Goal: Task Accomplishment & Management: Complete application form

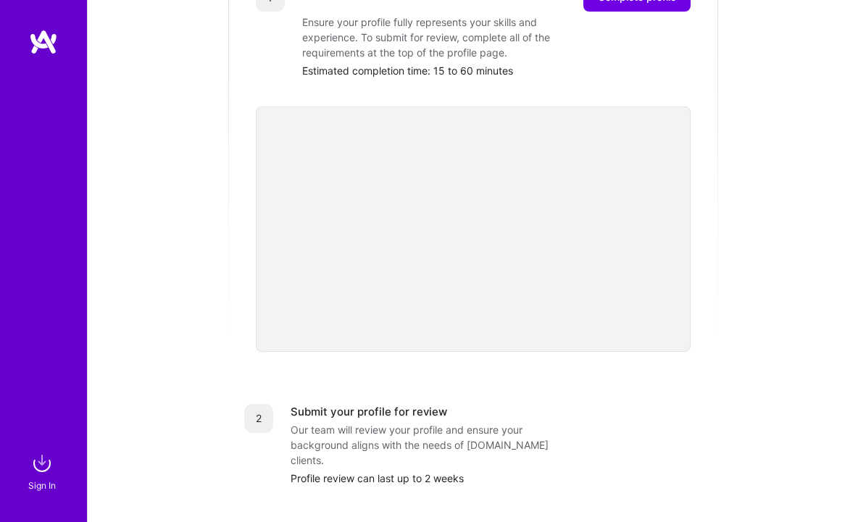
scroll to position [262, 0]
drag, startPoint x: 630, startPoint y: 461, endPoint x: 630, endPoint y: 453, distance: 8.0
click at [630, 454] on div "2 Submit your profile for review Our team will review your profile and ensure y…" at bounding box center [473, 446] width 493 height 117
drag, startPoint x: 620, startPoint y: 454, endPoint x: 619, endPoint y: 471, distance: 16.7
click at [619, 472] on div "2 Submit your profile for review Our team will review your profile and ensure y…" at bounding box center [473, 446] width 493 height 117
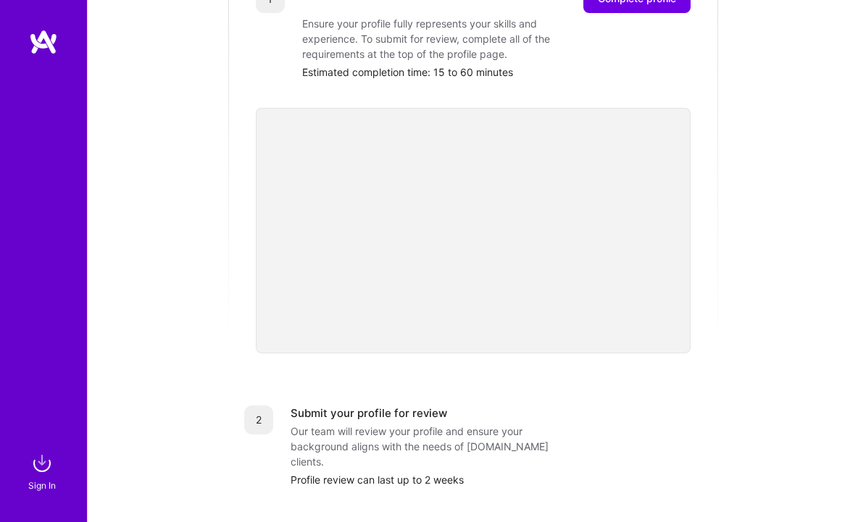
drag, startPoint x: 619, startPoint y: 470, endPoint x: 614, endPoint y: 485, distance: 15.8
click at [615, 485] on div "1 Build a stellar profile to stand out Complete profile Ensure your profile ful…" at bounding box center [473, 387] width 493 height 864
drag, startPoint x: 606, startPoint y: 484, endPoint x: 605, endPoint y: 518, distance: 34.1
click at [606, 500] on div "1 Build a stellar profile to stand out Complete profile Ensure your profile ful…" at bounding box center [473, 387] width 493 height 864
click at [420, 358] on div "1 Build a stellar profile to stand out Complete profile Ensure your profile ful…" at bounding box center [473, 387] width 493 height 864
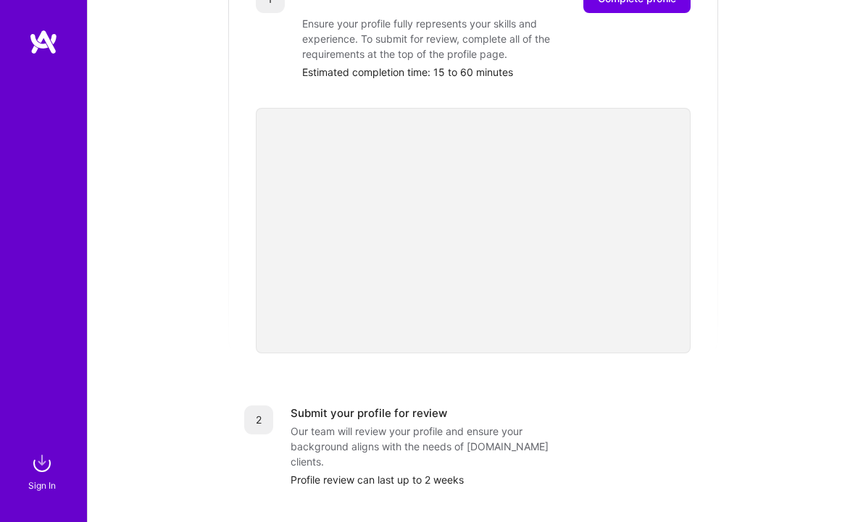
drag, startPoint x: 716, startPoint y: 448, endPoint x: 708, endPoint y: 438, distance: 13.4
click at [715, 443] on div "2 Submit your profile for review Our team will review your profile and ensure y…" at bounding box center [473, 446] width 493 height 117
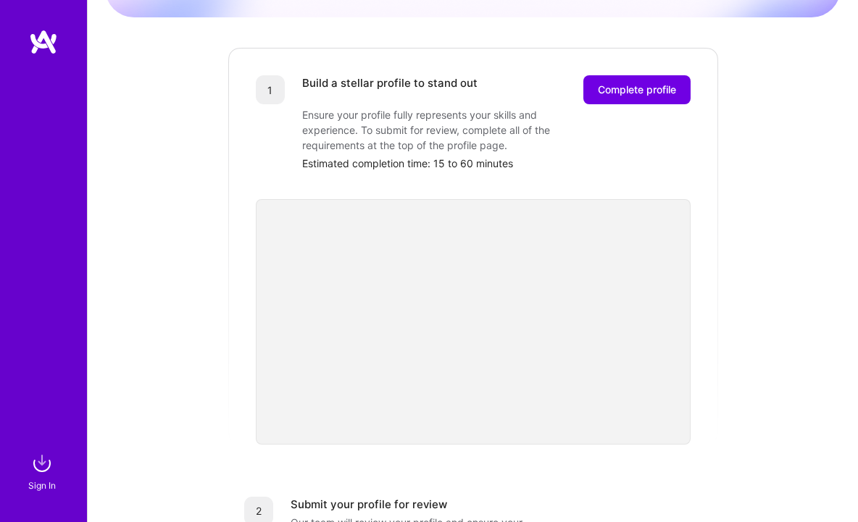
scroll to position [158, 0]
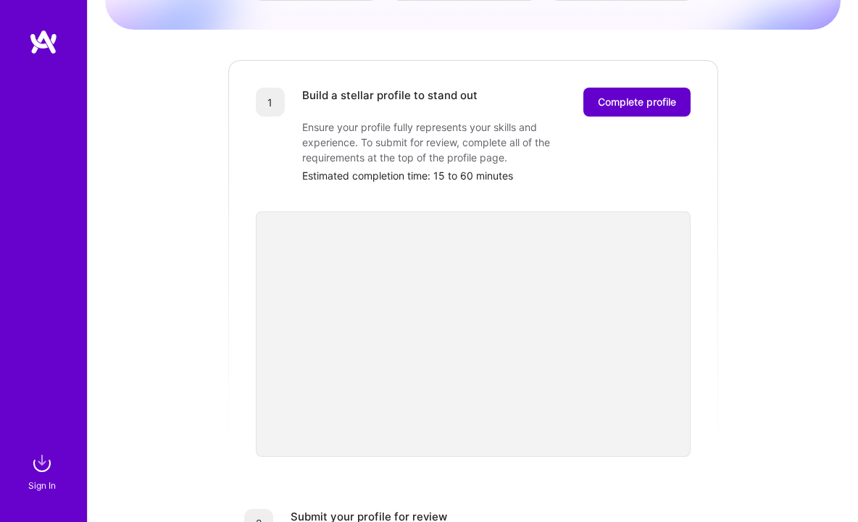
click at [640, 95] on span "Complete profile" at bounding box center [637, 102] width 78 height 14
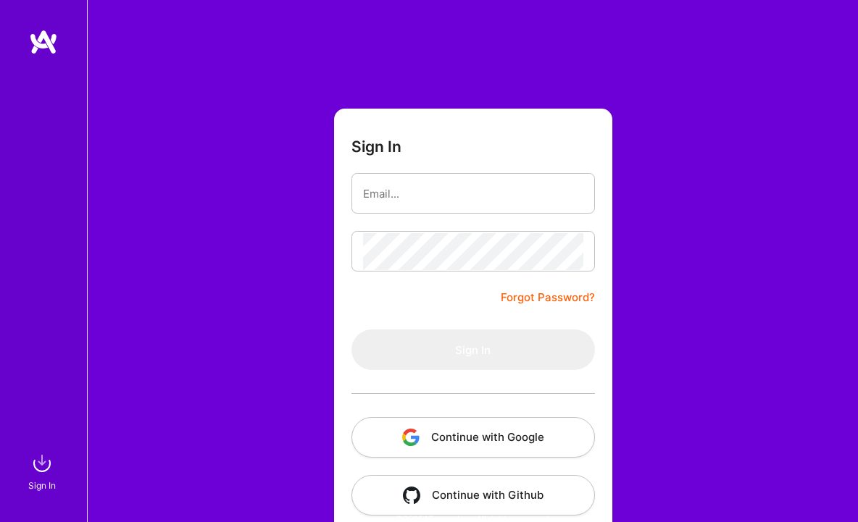
click at [532, 443] on button "Continue with Google" at bounding box center [472, 437] width 243 height 41
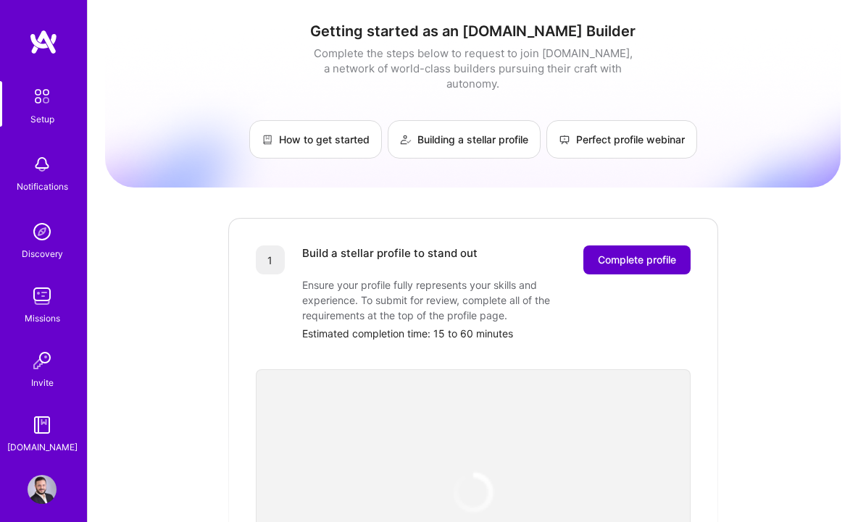
click at [636, 253] on span "Complete profile" at bounding box center [637, 260] width 78 height 14
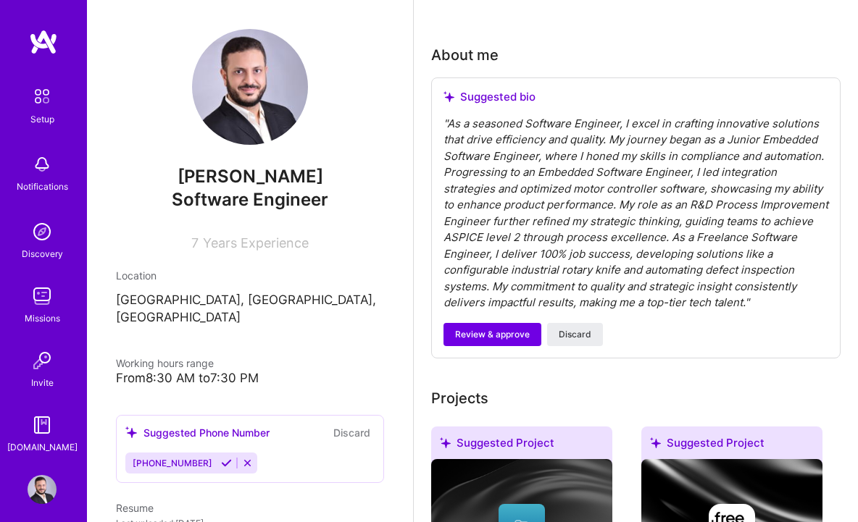
scroll to position [401, 0]
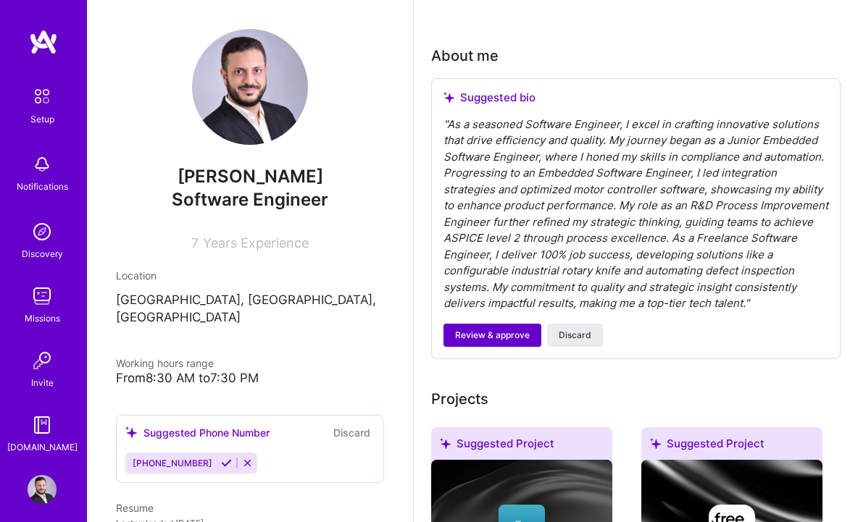
click at [491, 333] on span "Review & approve" at bounding box center [492, 335] width 75 height 13
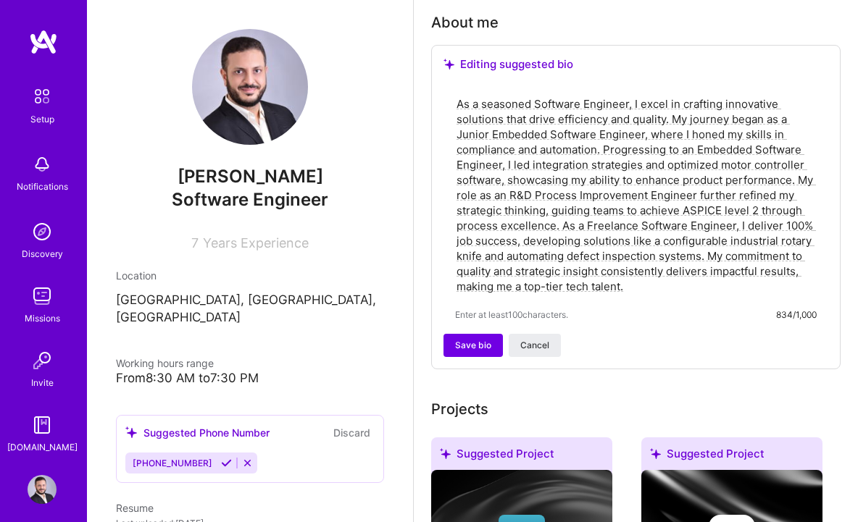
scroll to position [434, 0]
click at [464, 350] on span "Save bio" at bounding box center [473, 346] width 36 height 13
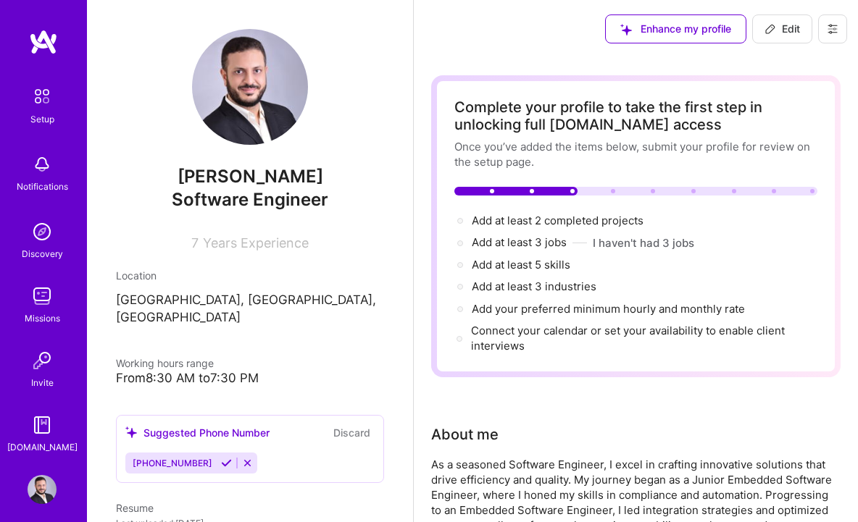
scroll to position [0, 0]
click at [561, 222] on span "Add at least 2 completed projects →" at bounding box center [564, 221] width 185 height 14
select select "US"
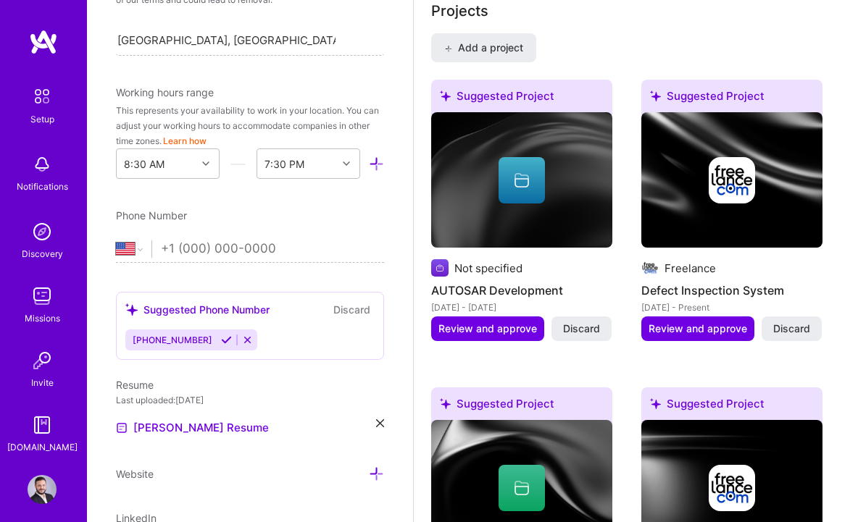
scroll to position [358, 0]
click at [221, 340] on icon at bounding box center [226, 338] width 11 height 11
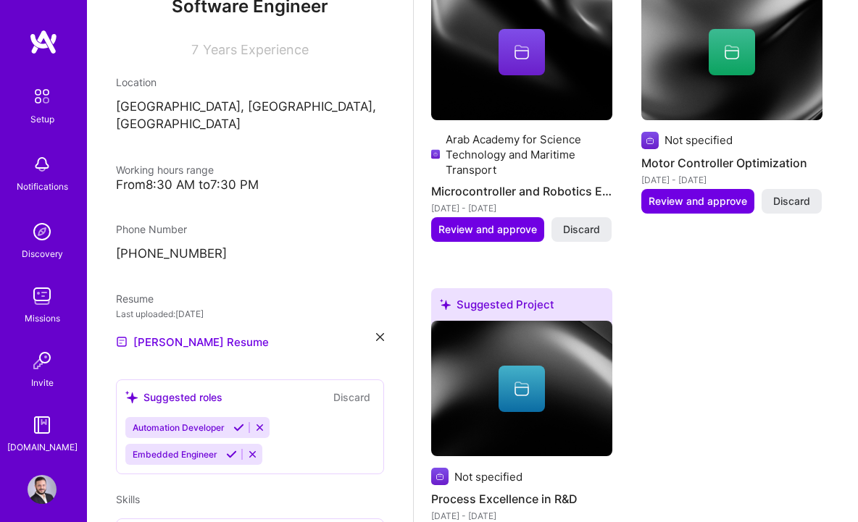
scroll to position [192, 0]
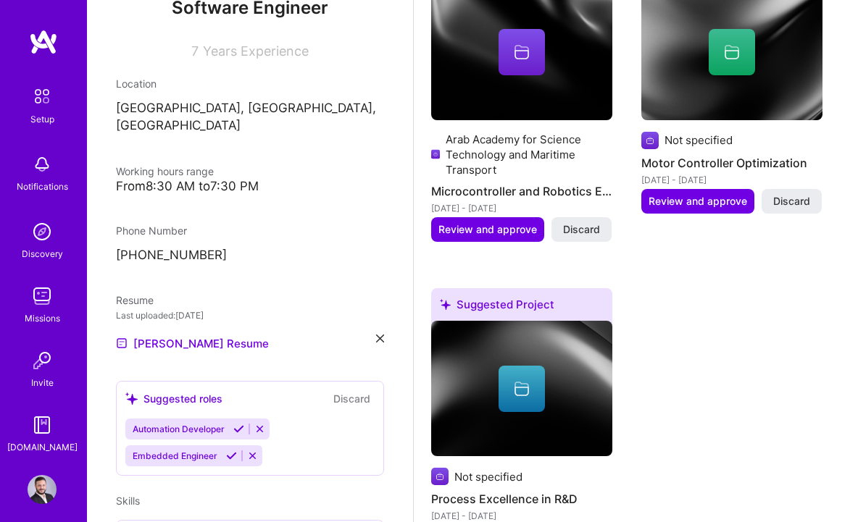
click at [193, 179] on div "From 8:30 AM to 7:30 PM" at bounding box center [250, 186] width 268 height 15
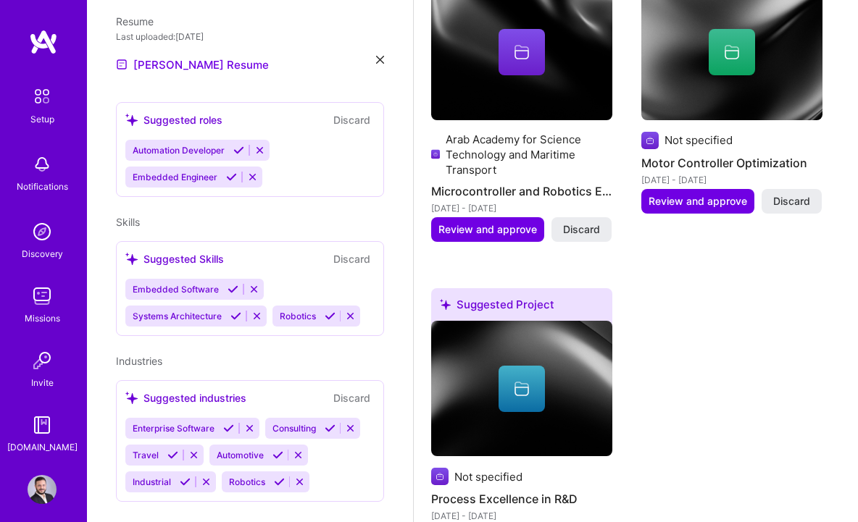
scroll to position [472, 0]
click at [230, 171] on icon at bounding box center [231, 176] width 11 height 11
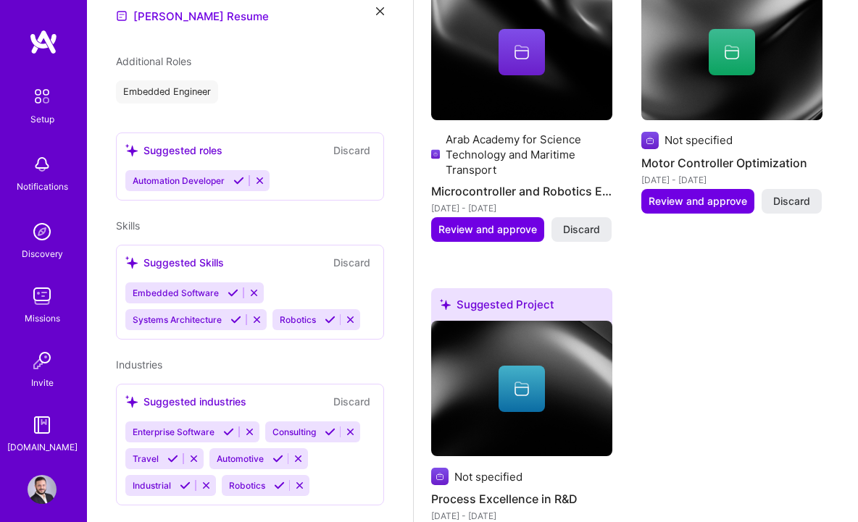
scroll to position [533, 0]
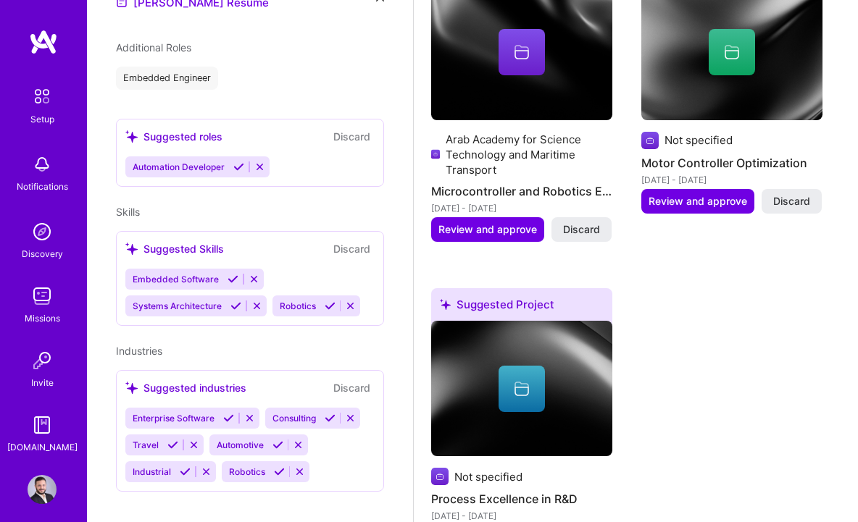
click at [233, 274] on icon at bounding box center [232, 279] width 11 height 11
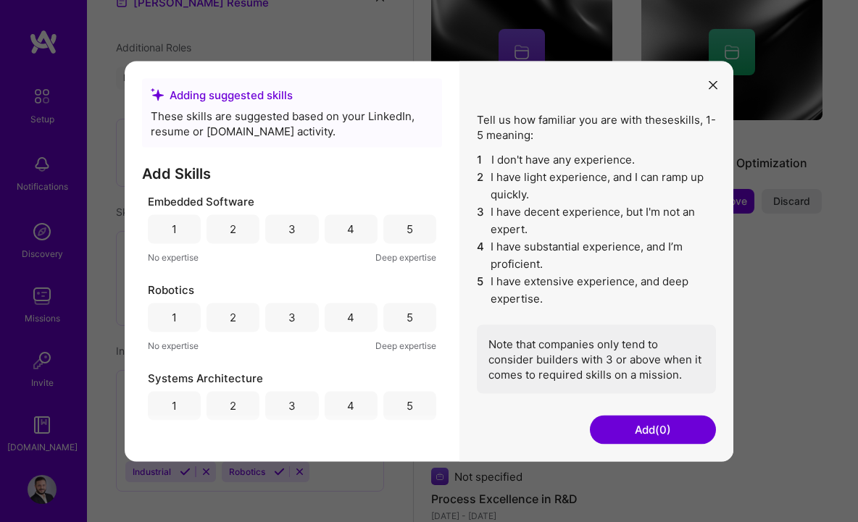
click at [347, 233] on div "4" at bounding box center [350, 229] width 7 height 15
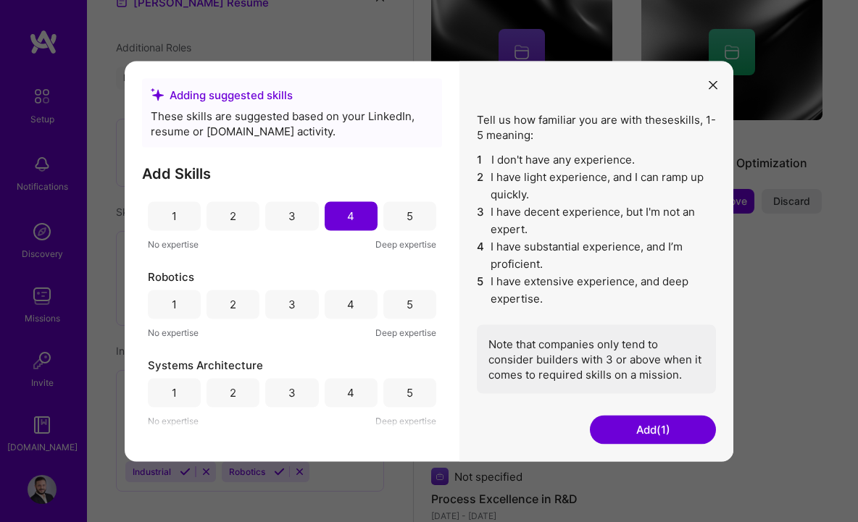
scroll to position [13, 0]
click at [657, 431] on button "Add (1)" at bounding box center [653, 429] width 126 height 29
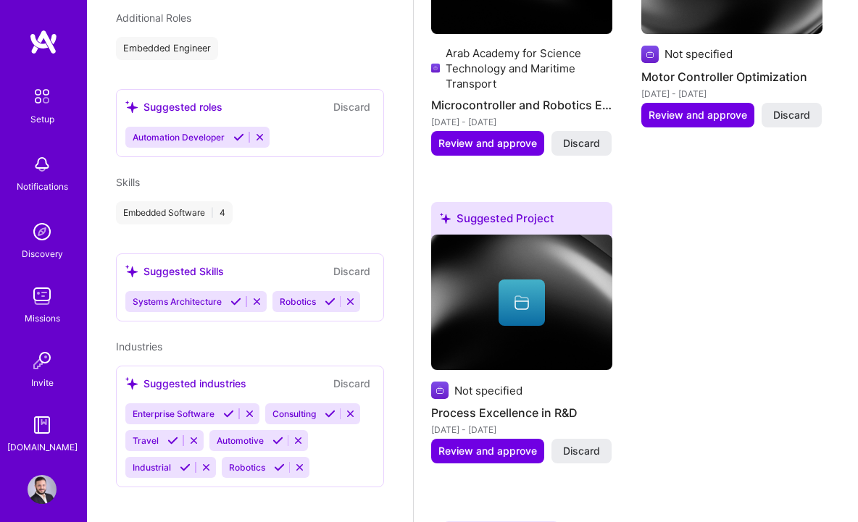
scroll to position [1441, 0]
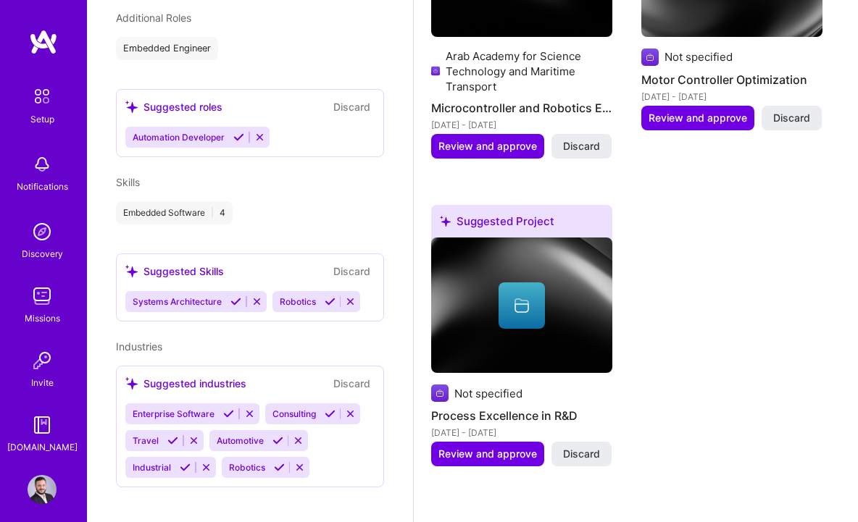
click at [278, 435] on icon at bounding box center [277, 440] width 11 height 11
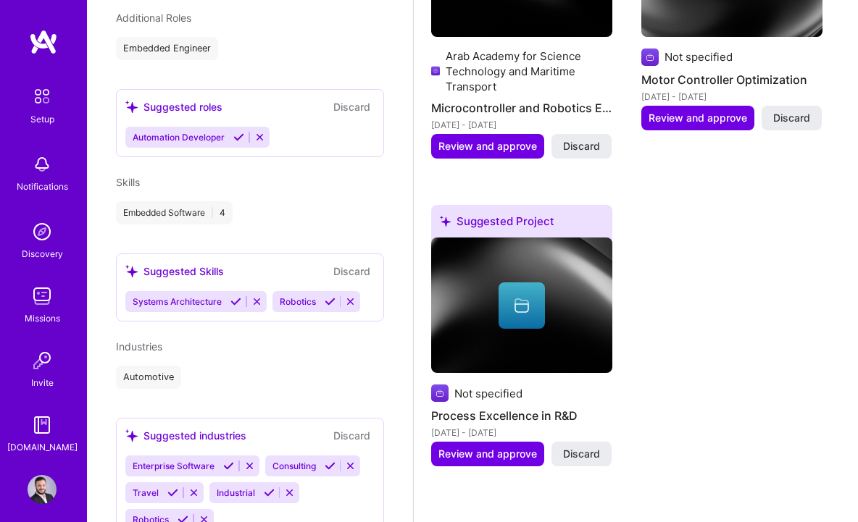
click at [269, 488] on icon at bounding box center [269, 493] width 11 height 11
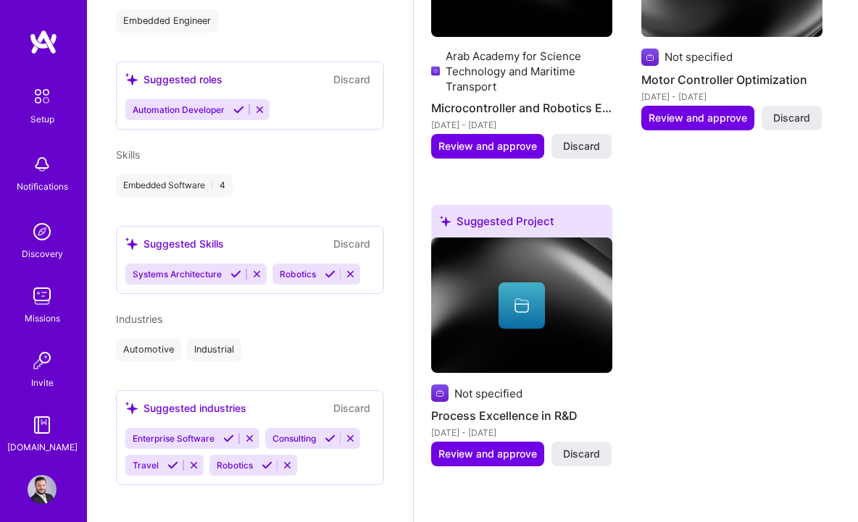
scroll to position [588, 0]
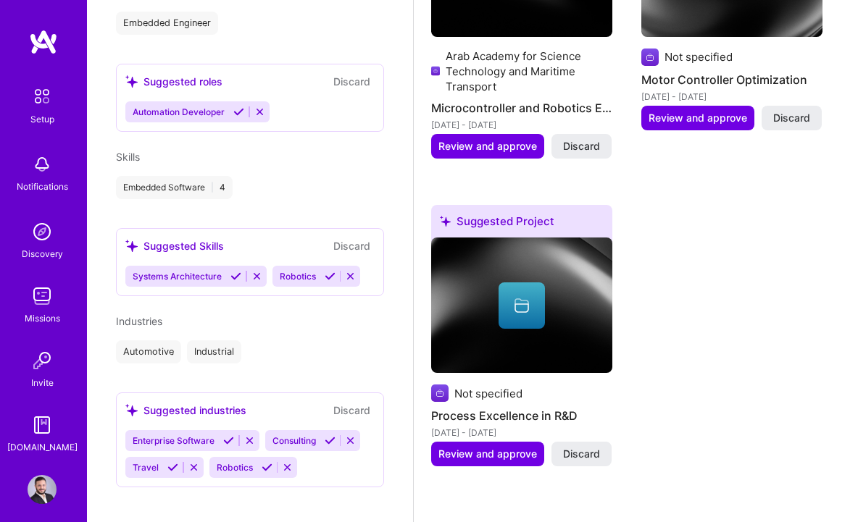
click at [334, 435] on icon at bounding box center [330, 440] width 11 height 11
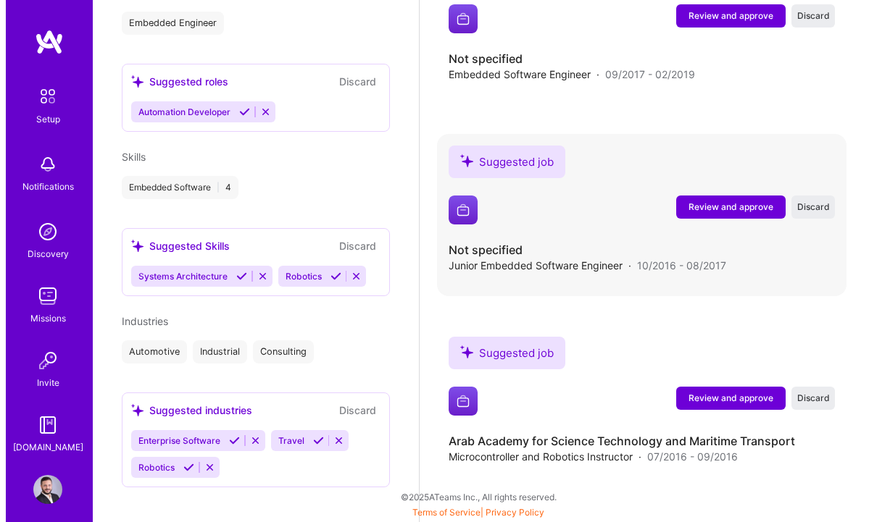
scroll to position [2372, 0]
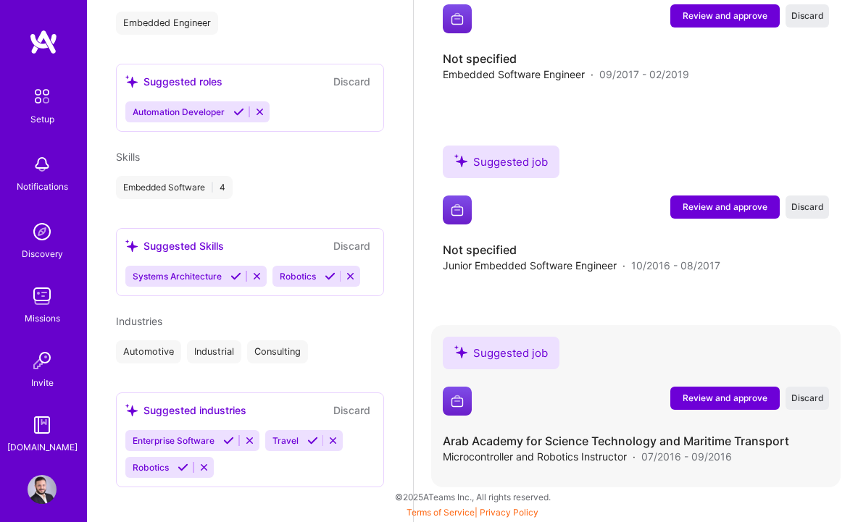
click at [701, 399] on span "Review and approve" at bounding box center [724, 398] width 85 height 12
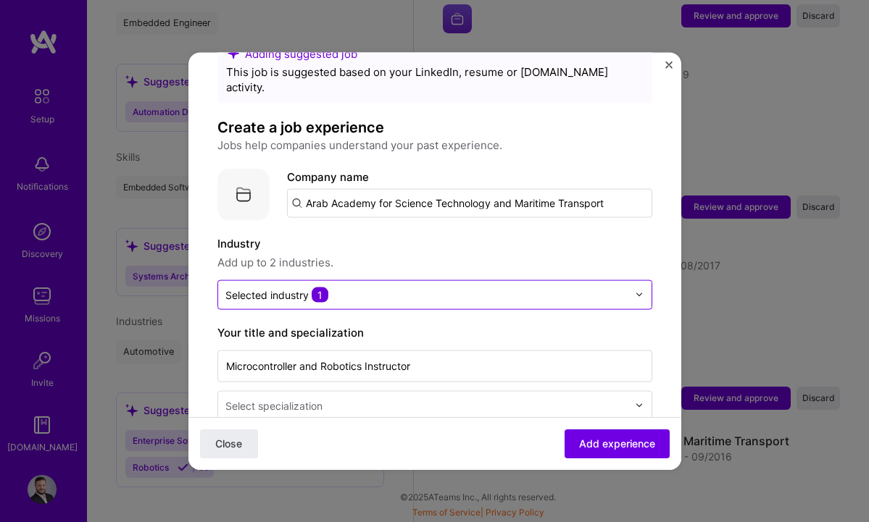
scroll to position [51, 0]
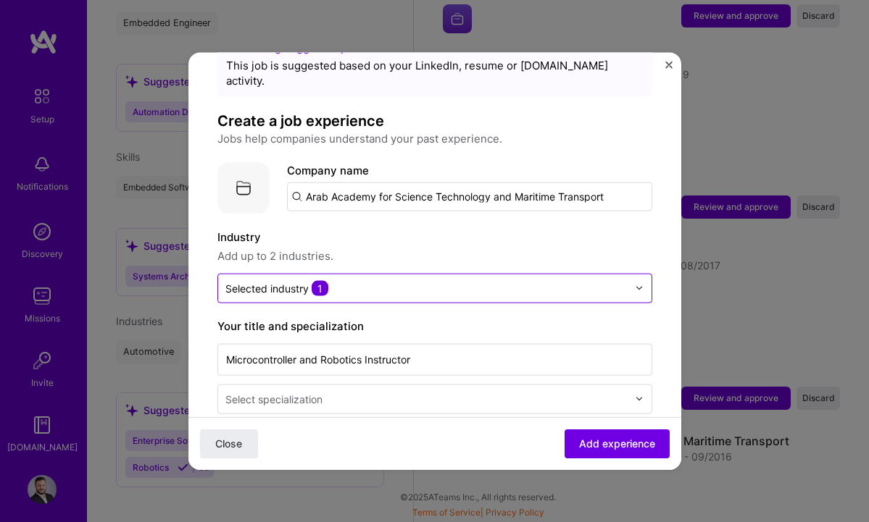
click at [602, 280] on input "text" at bounding box center [426, 287] width 402 height 15
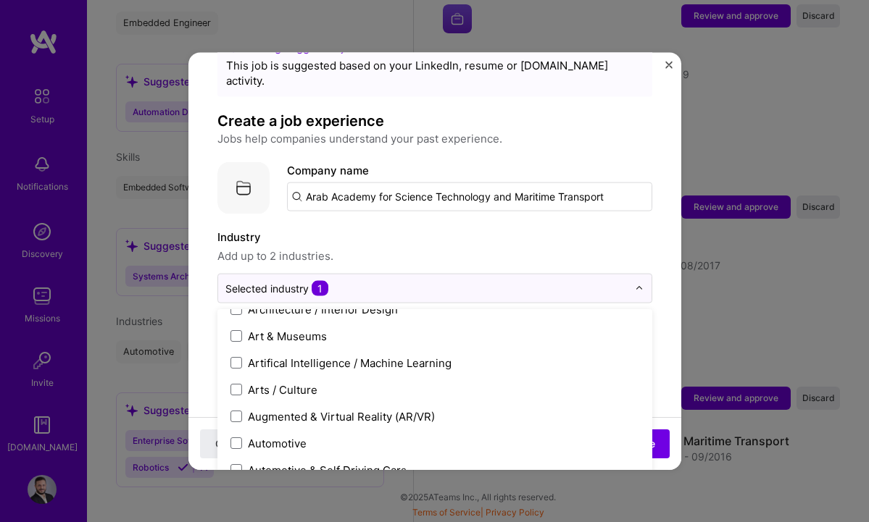
scroll to position [216, 0]
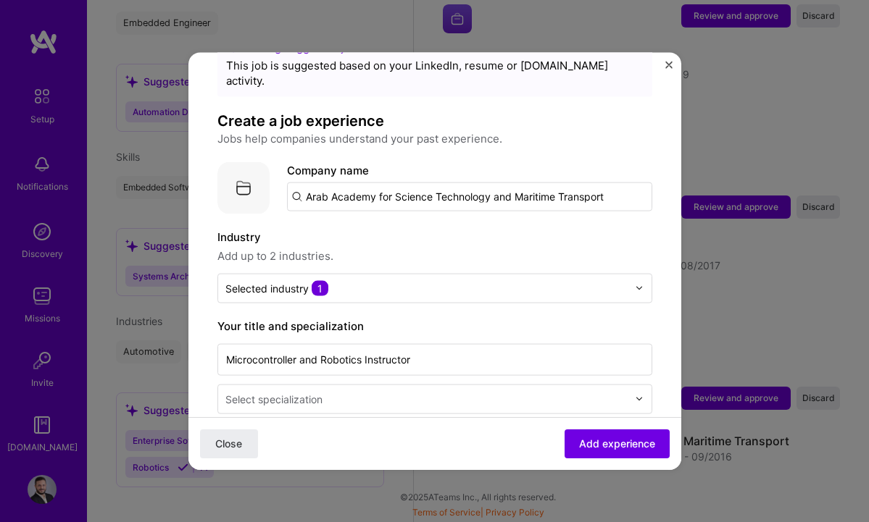
click at [568, 130] on p "Jobs help companies understand your past experience." at bounding box center [434, 138] width 435 height 17
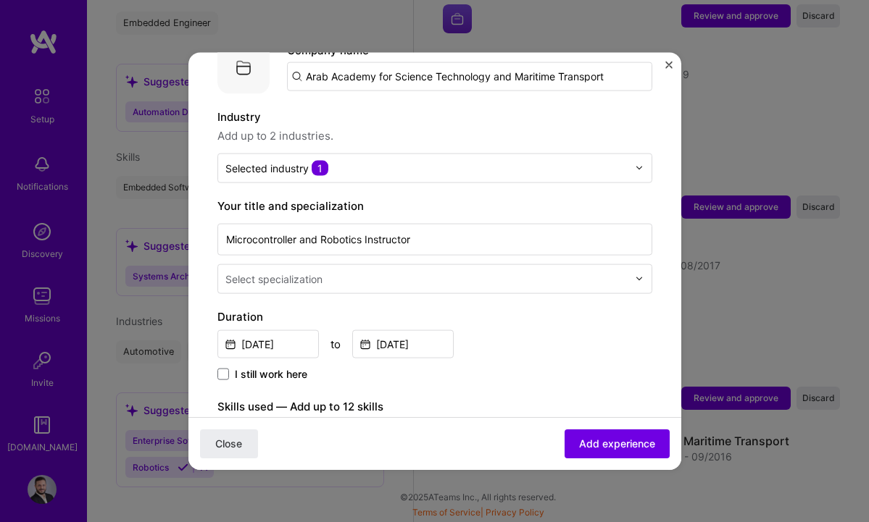
scroll to position [170, 0]
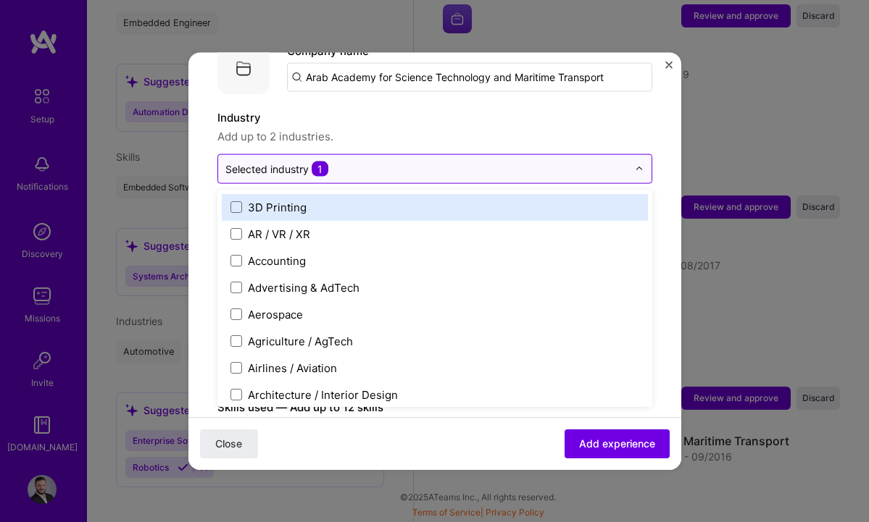
click at [635, 164] on img at bounding box center [639, 168] width 9 height 9
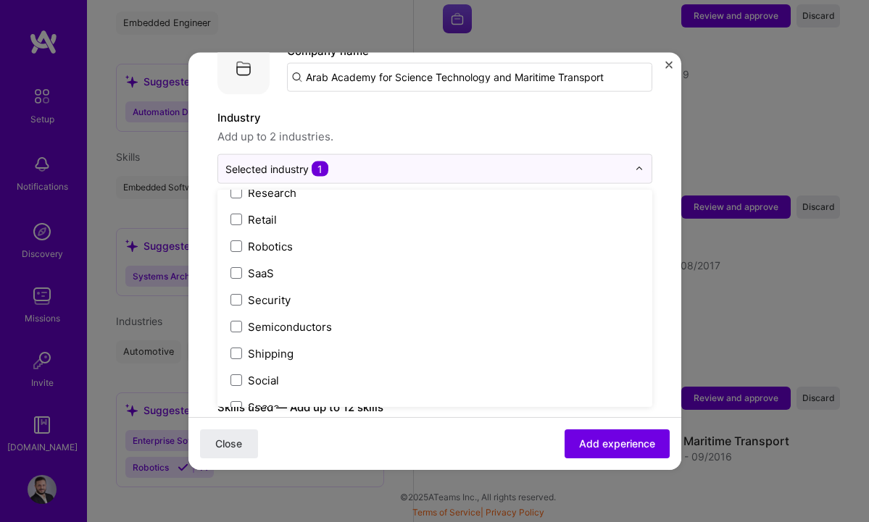
scroll to position [2819, 0]
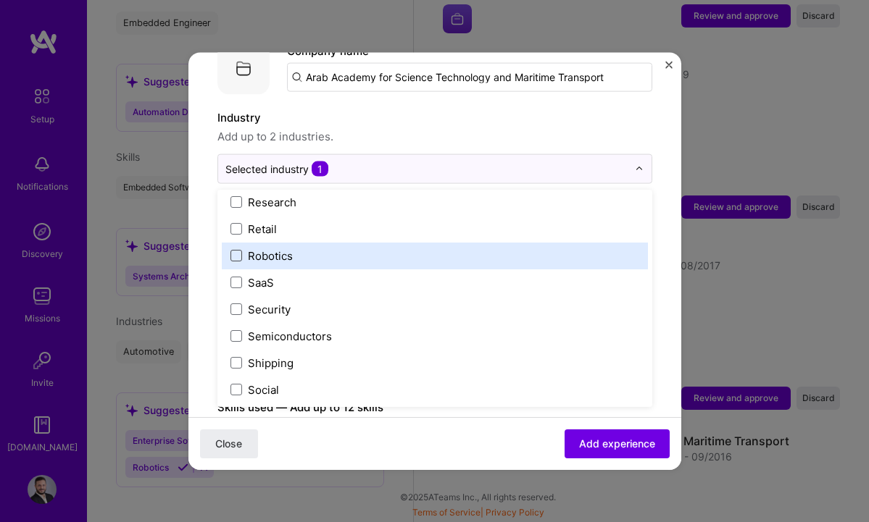
click at [236, 250] on span at bounding box center [236, 256] width 12 height 12
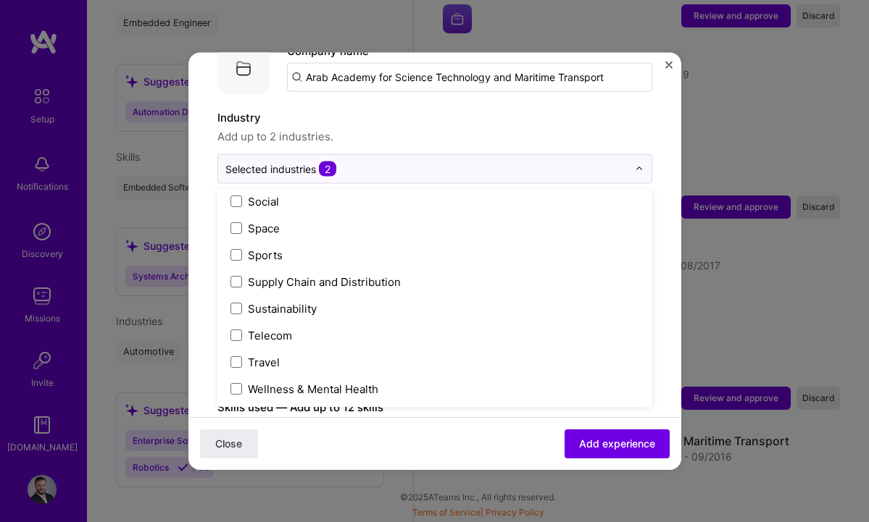
scroll to position [3008, 0]
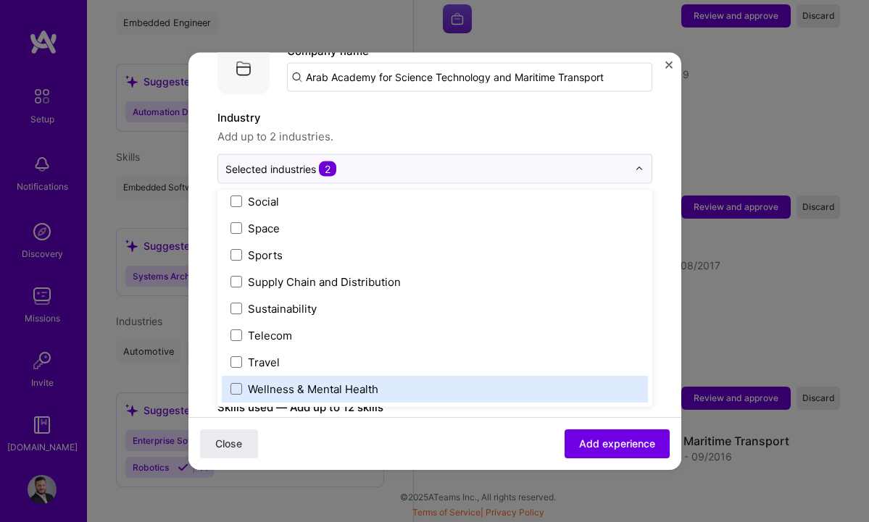
click at [653, 349] on form "Adding suggested job This job is suggested based on your LinkedIn, resume or [D…" at bounding box center [434, 480] width 493 height 1138
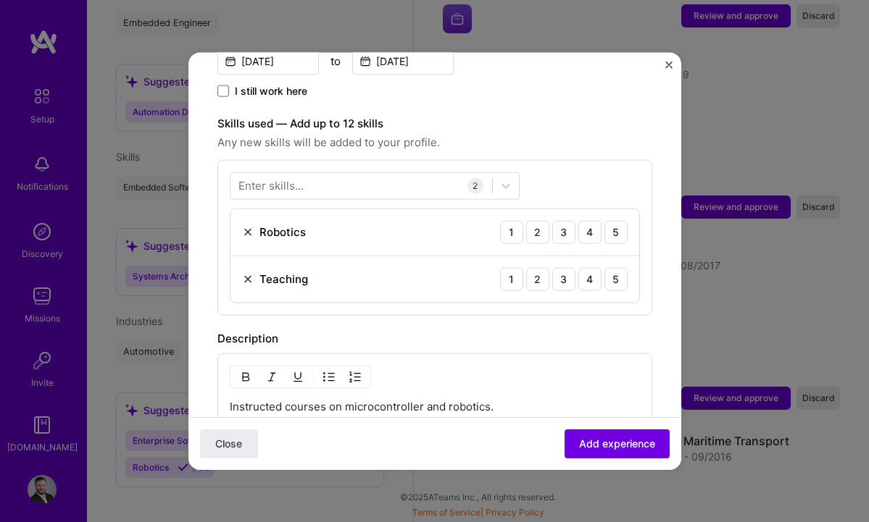
scroll to position [456, 0]
click at [526, 219] on div "2" at bounding box center [537, 230] width 23 height 23
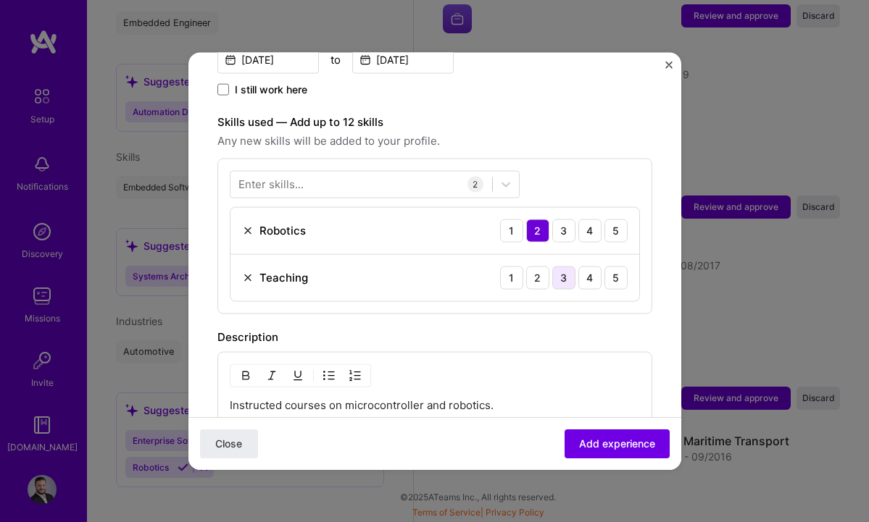
click at [552, 266] on div "3" at bounding box center [563, 277] width 23 height 23
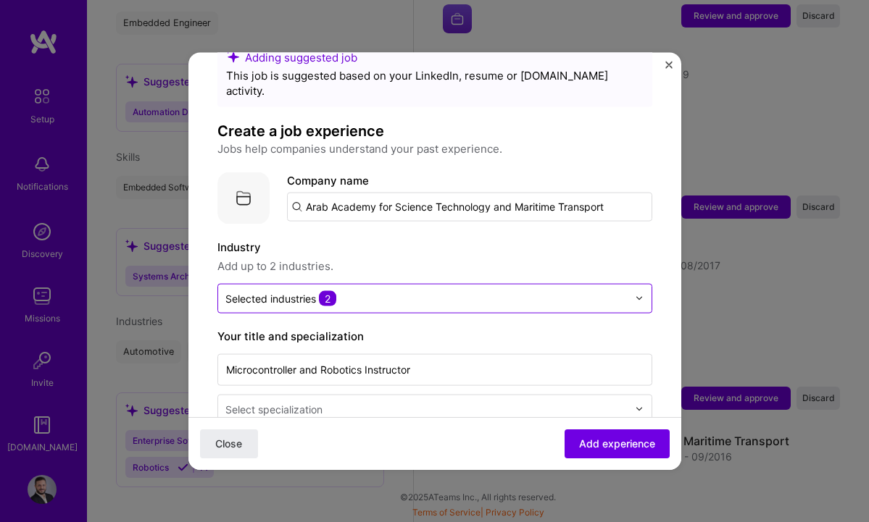
scroll to position [41, 0]
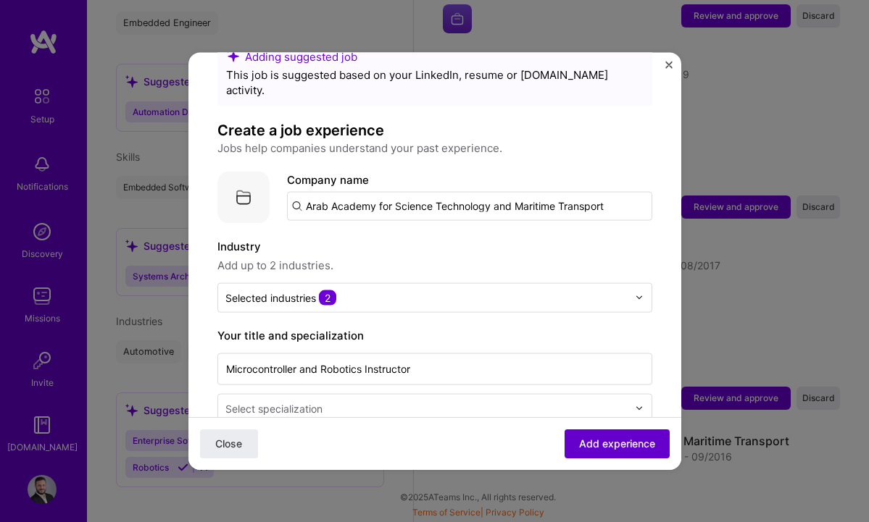
click at [629, 445] on span "Add experience" at bounding box center [617, 444] width 76 height 14
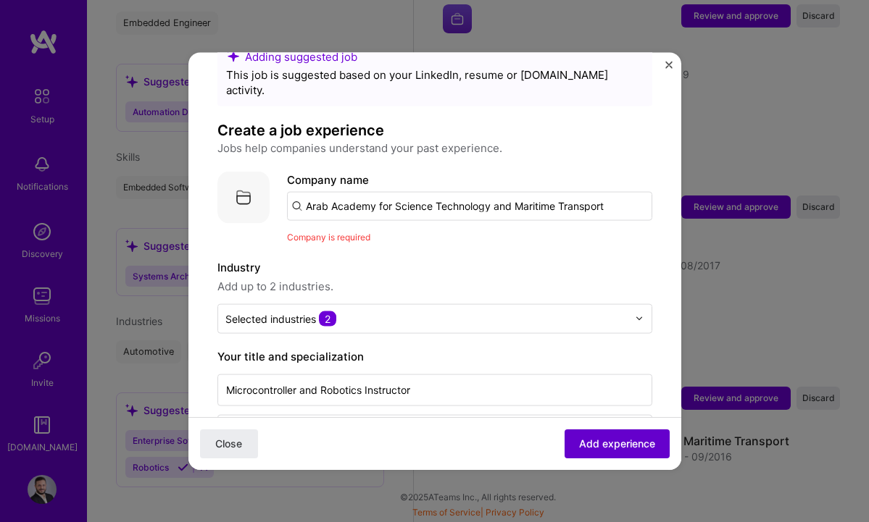
scroll to position [145, 0]
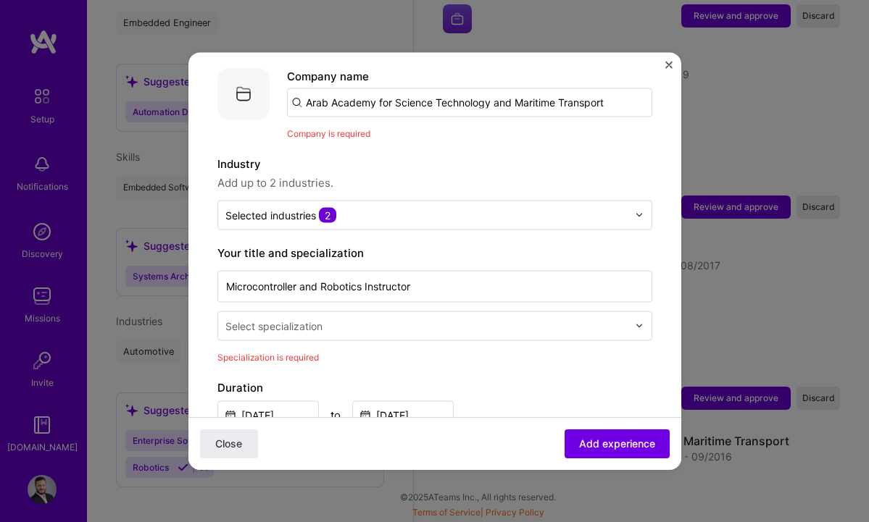
click at [635, 322] on img at bounding box center [639, 326] width 9 height 9
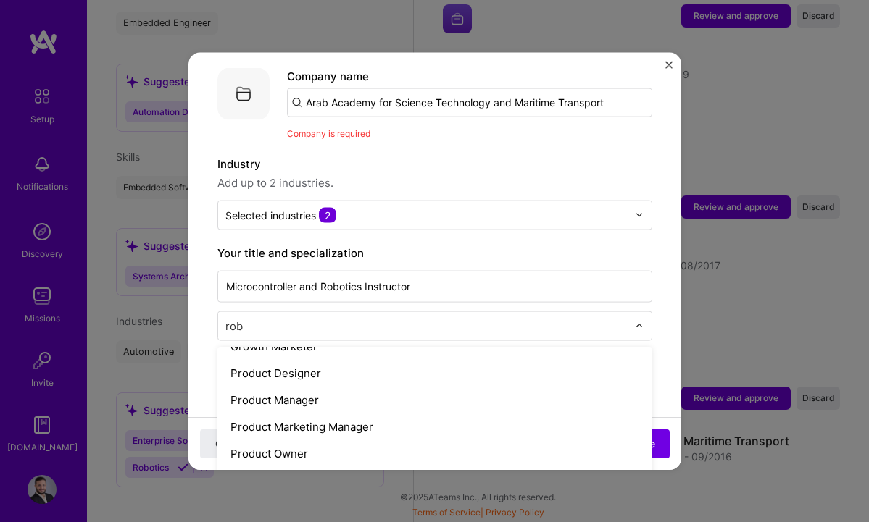
scroll to position [0, 0]
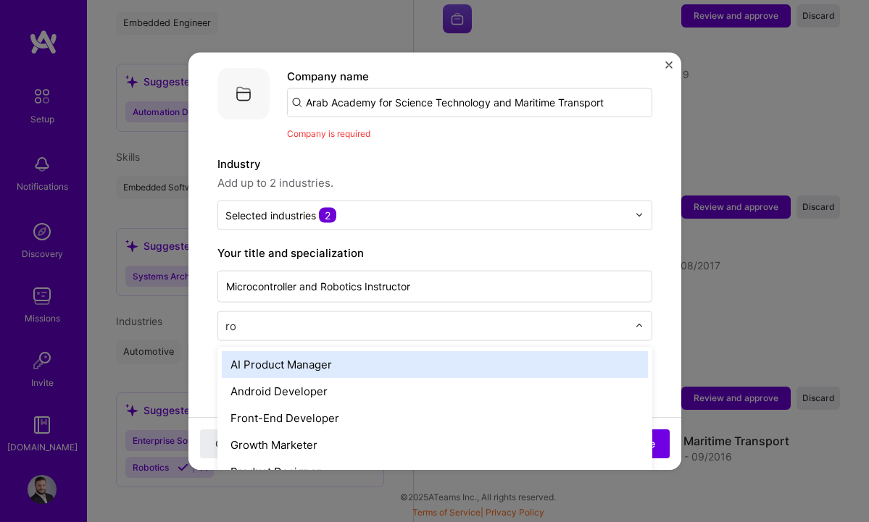
type input "r"
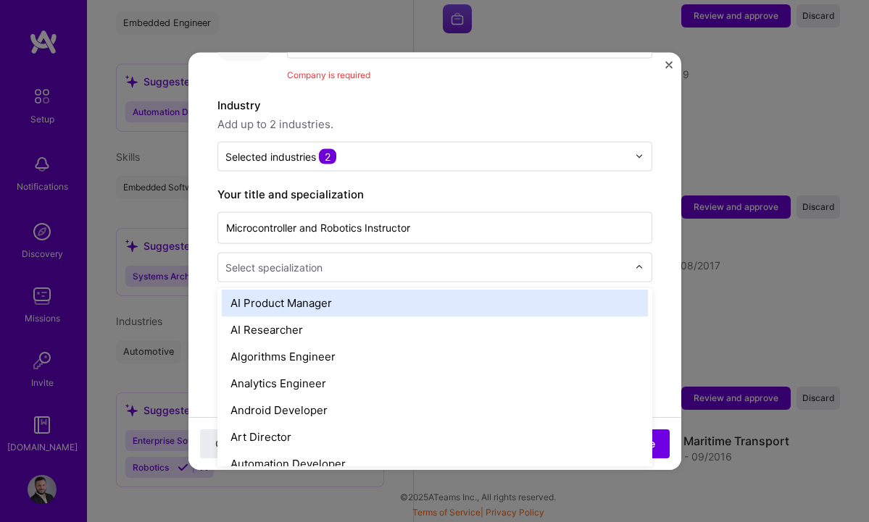
scroll to position [58, 0]
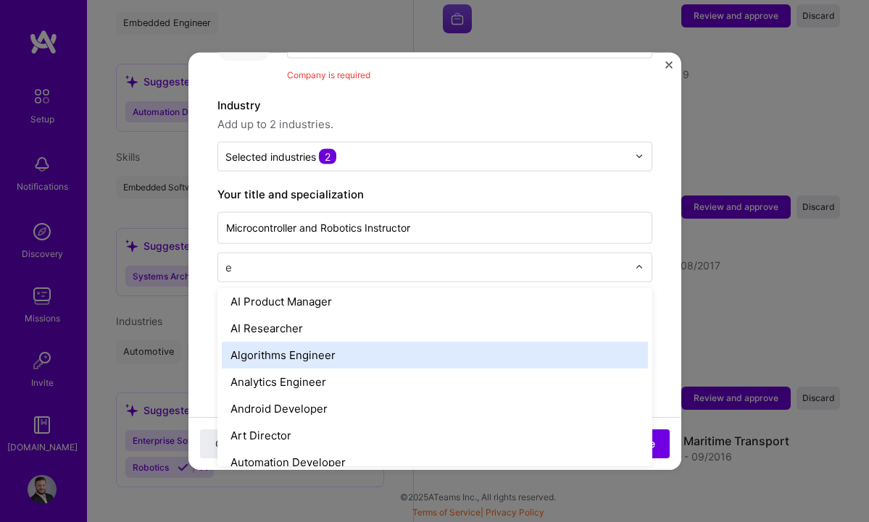
type input "em"
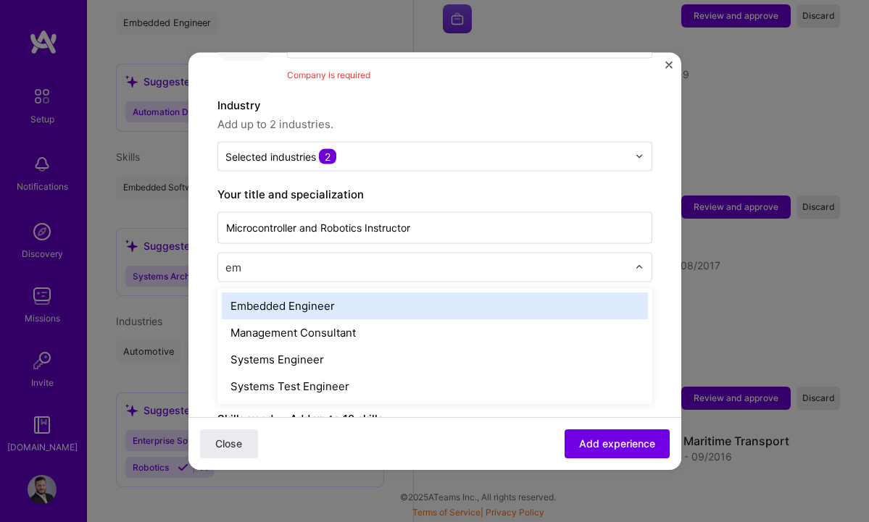
scroll to position [0, 0]
click at [304, 295] on div "Embedded Engineer" at bounding box center [435, 305] width 426 height 27
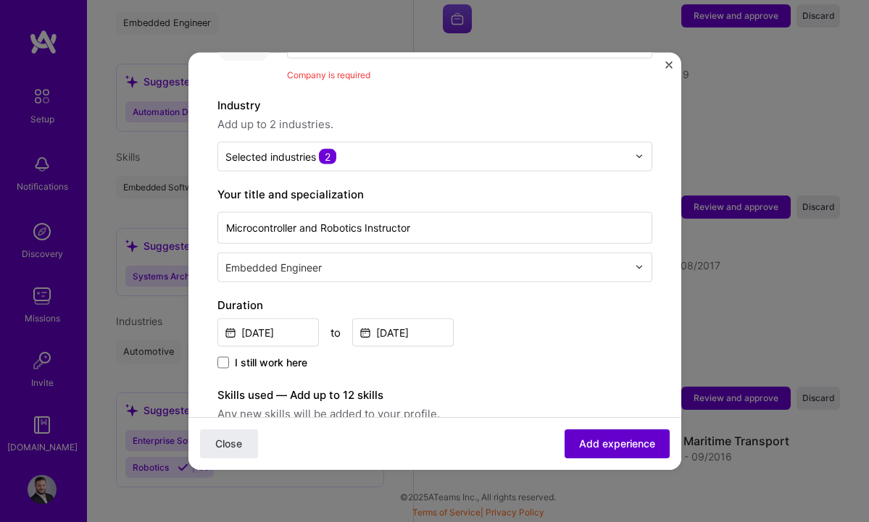
click at [618, 443] on span "Add experience" at bounding box center [617, 444] width 76 height 14
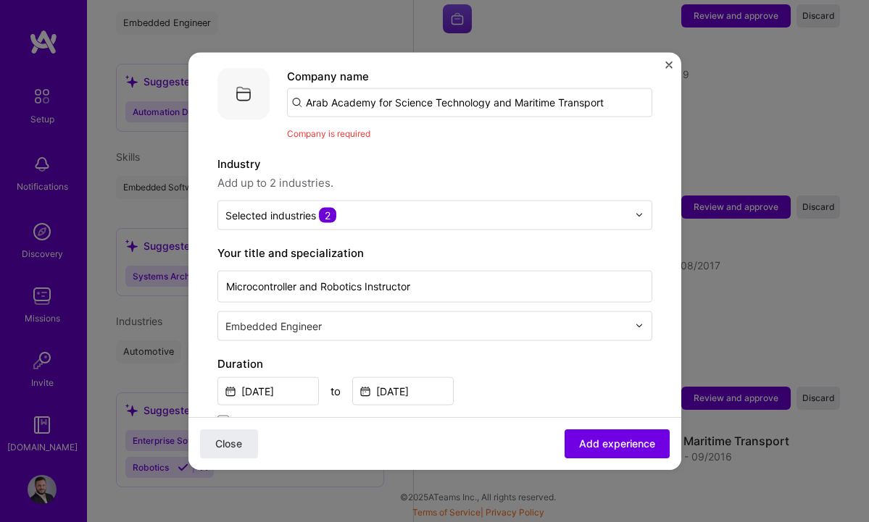
click at [611, 88] on input "Arab Academy for Science Technology and Maritime Transport" at bounding box center [469, 102] width 365 height 29
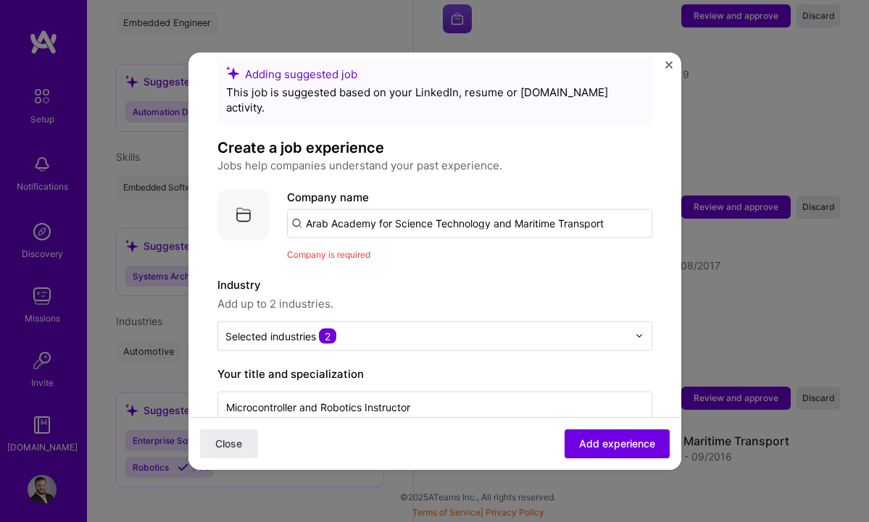
scroll to position [1, 0]
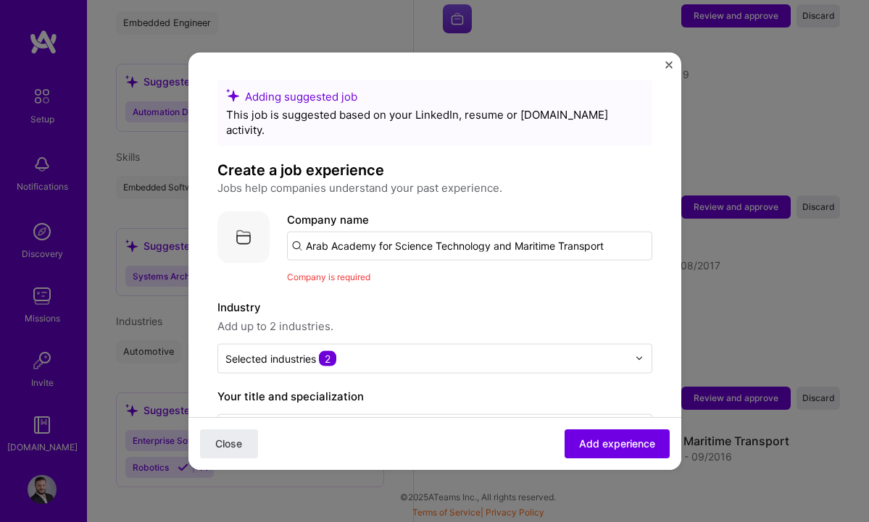
click at [325, 232] on input "Arab Academy for Science Technology and Maritime Transport" at bounding box center [469, 245] width 365 height 29
drag, startPoint x: 614, startPoint y: 233, endPoint x: 244, endPoint y: 223, distance: 369.6
click at [244, 223] on div "Company logo Company name Arab Academy for Science Technology and Maritime Tran…" at bounding box center [434, 247] width 435 height 73
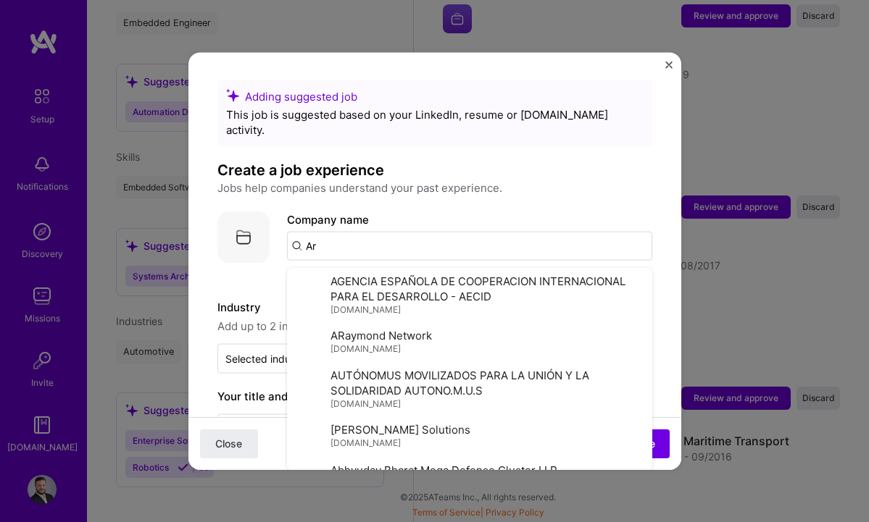
type input "A"
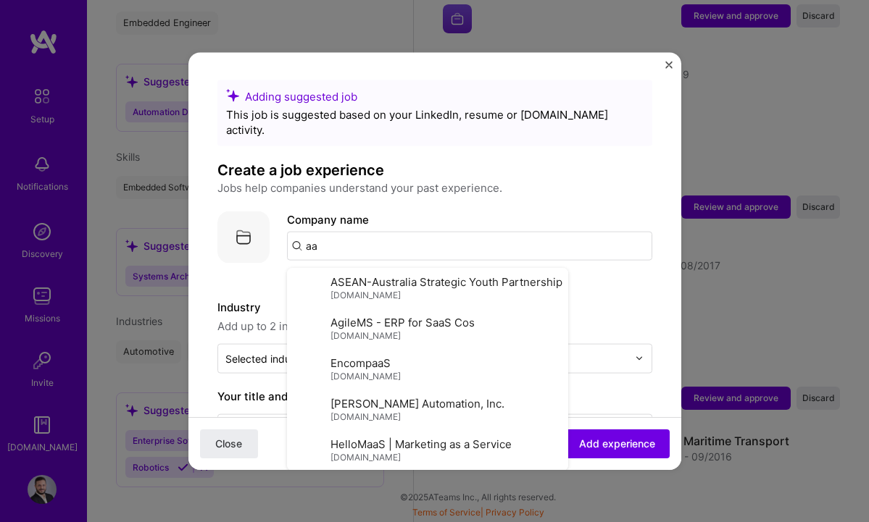
type input "a"
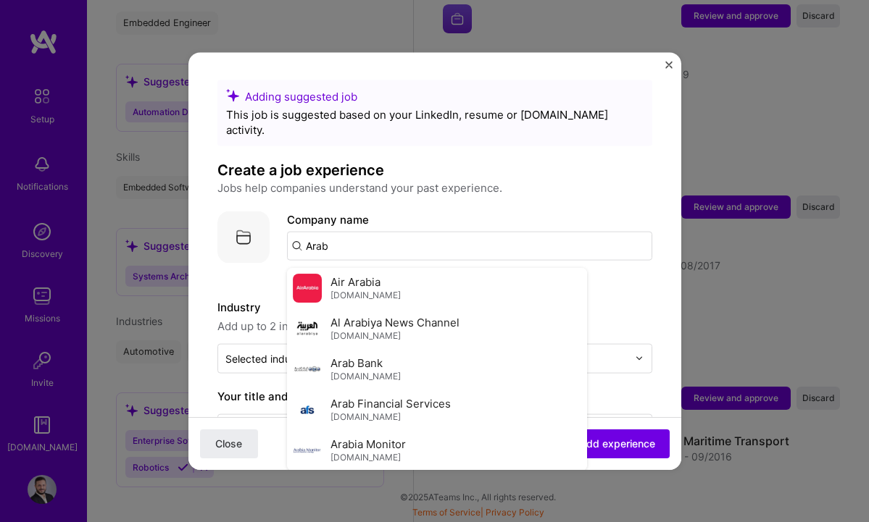
scroll to position [0, 0]
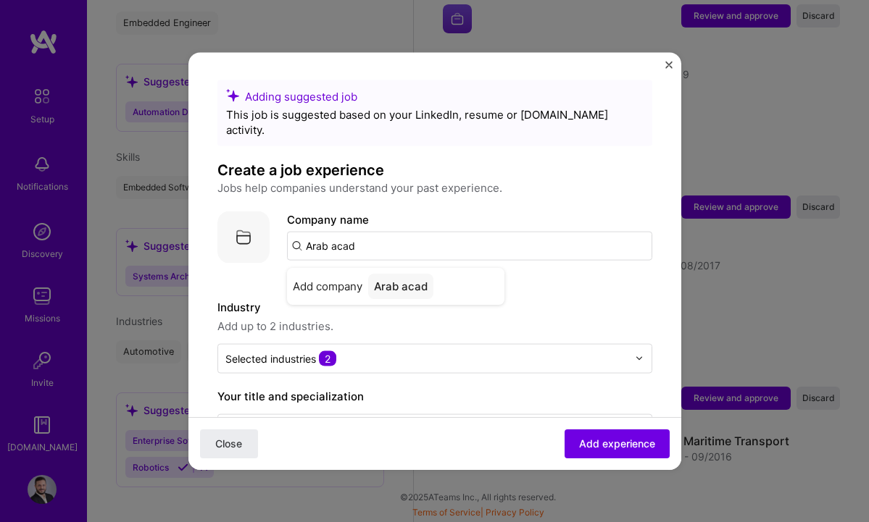
type input "Arab acad"
click at [667, 65] on img "Close" at bounding box center [668, 64] width 7 height 7
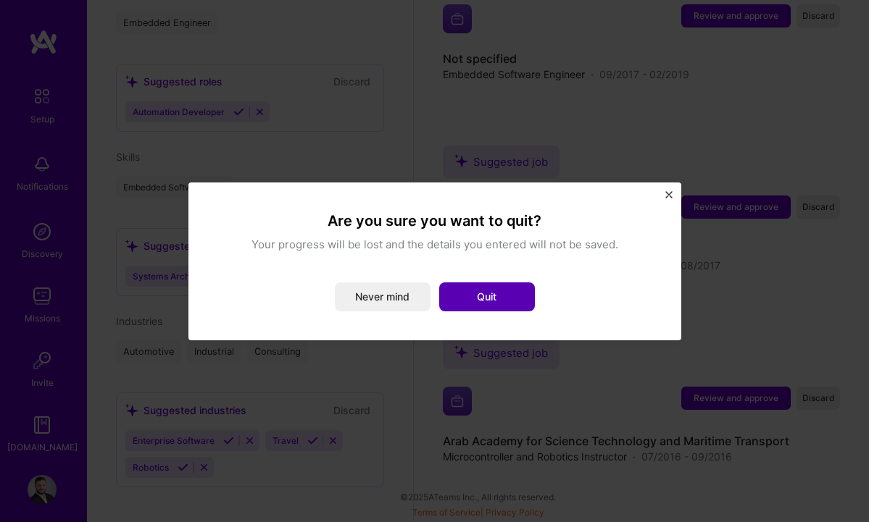
click at [496, 293] on button "Quit" at bounding box center [487, 297] width 96 height 29
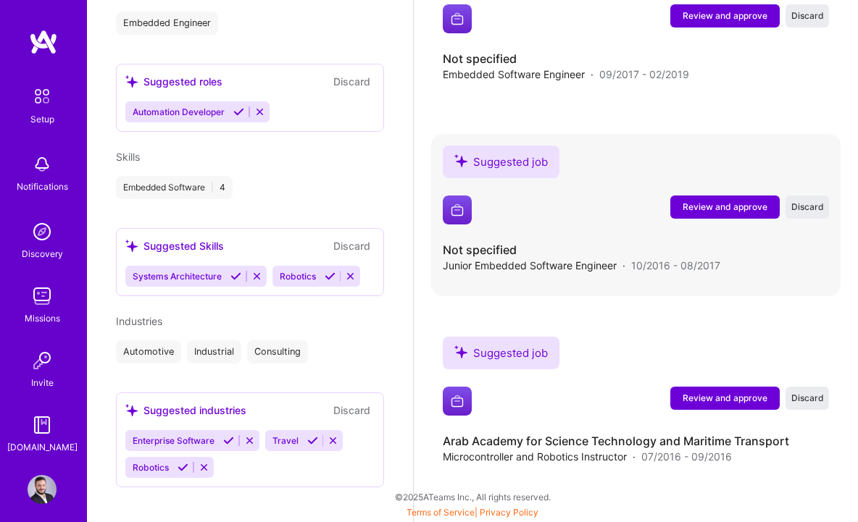
click at [724, 211] on span "Review and approve" at bounding box center [724, 207] width 85 height 12
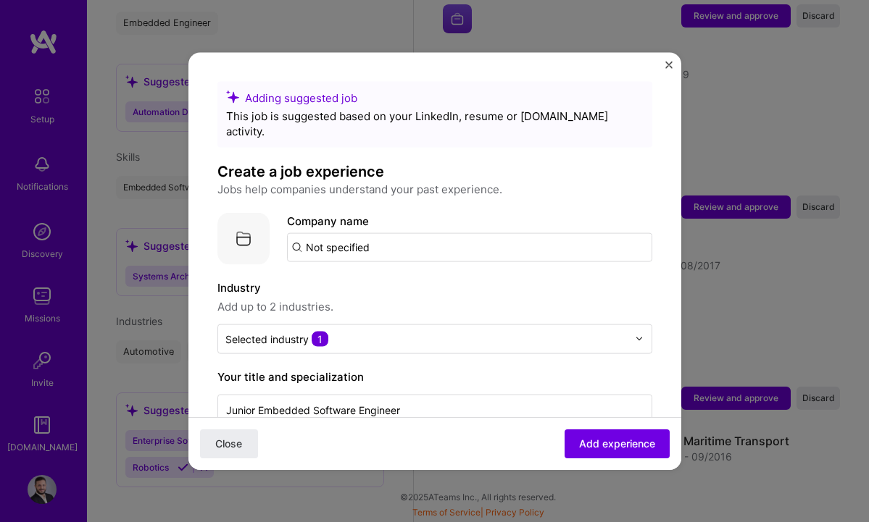
click at [412, 233] on input "Not specified" at bounding box center [469, 247] width 365 height 29
type input "N"
click at [352, 276] on span "Valeo" at bounding box center [344, 283] width 28 height 15
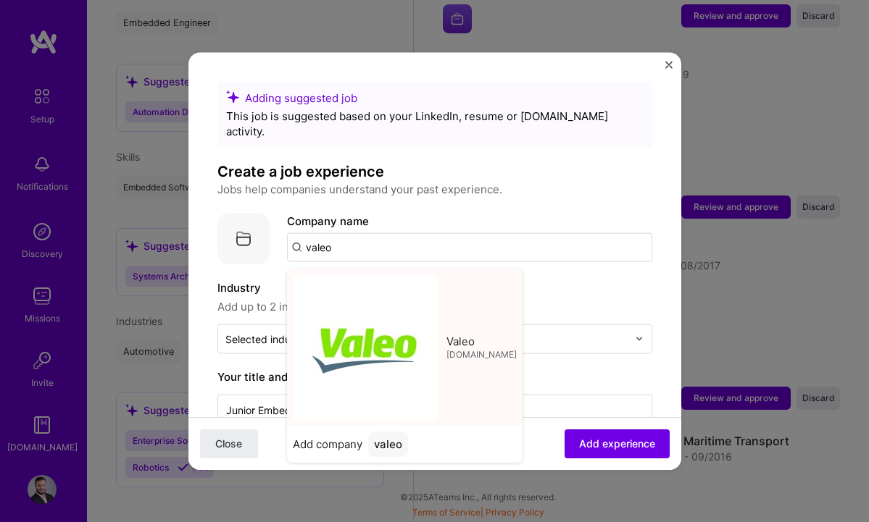
type input "Valeo"
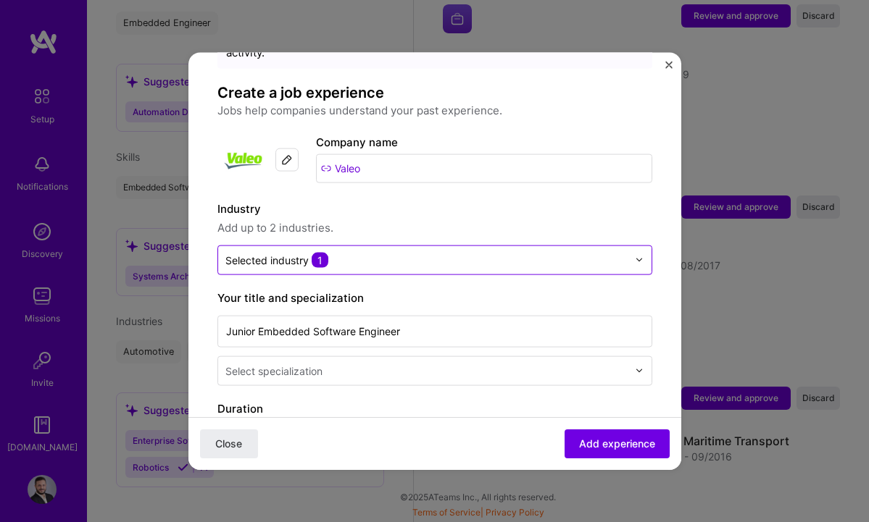
scroll to position [81, 0]
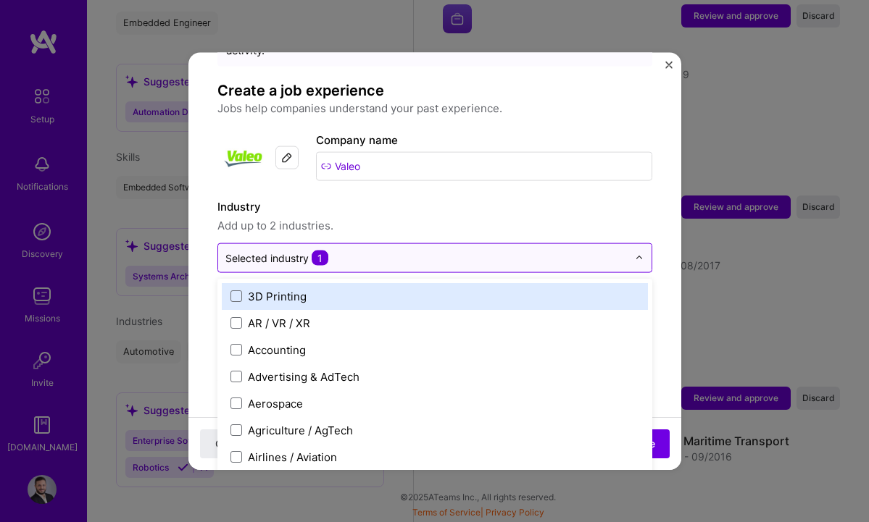
click at [414, 250] on input "text" at bounding box center [426, 257] width 402 height 15
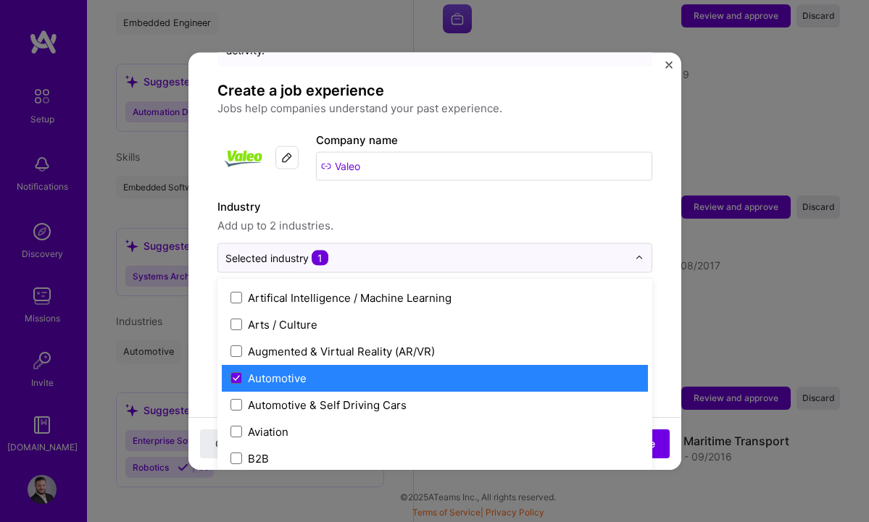
scroll to position [241, 0]
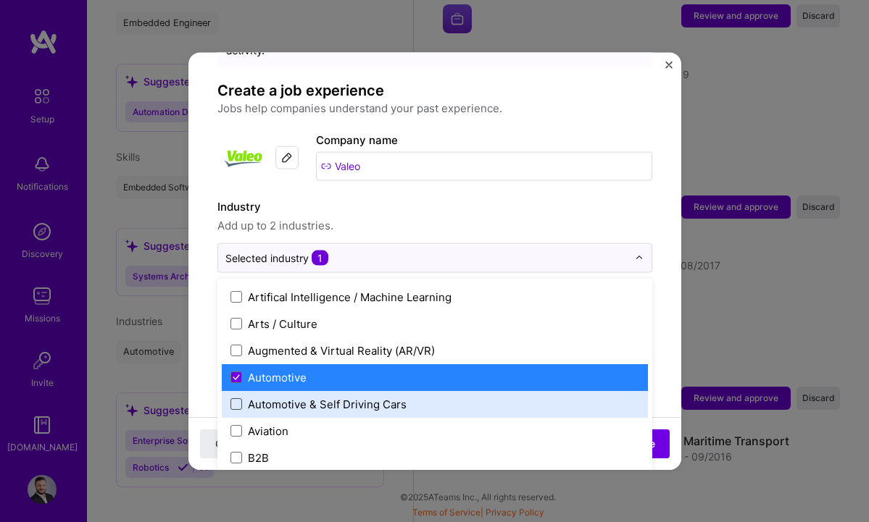
click at [239, 398] on span at bounding box center [236, 404] width 12 height 12
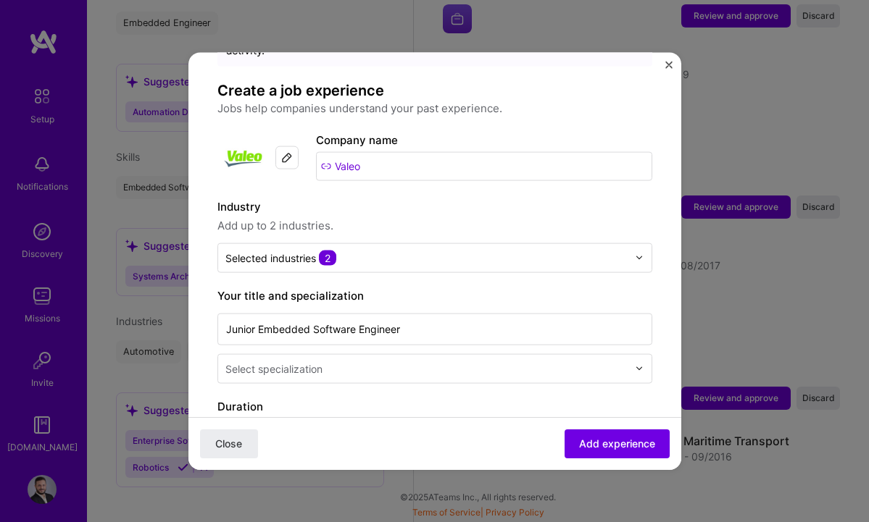
click at [485, 198] on label "Industry" at bounding box center [434, 206] width 435 height 17
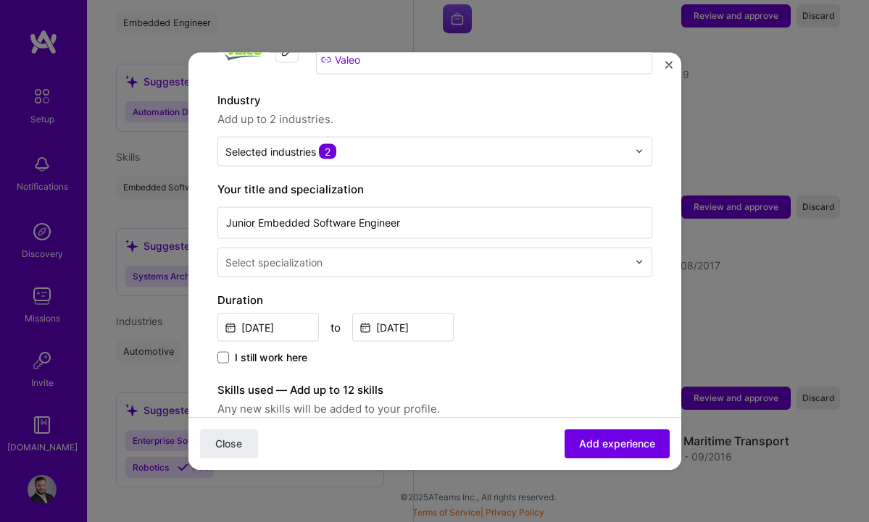
scroll to position [189, 0]
click at [501, 253] on input "text" at bounding box center [427, 260] width 405 height 15
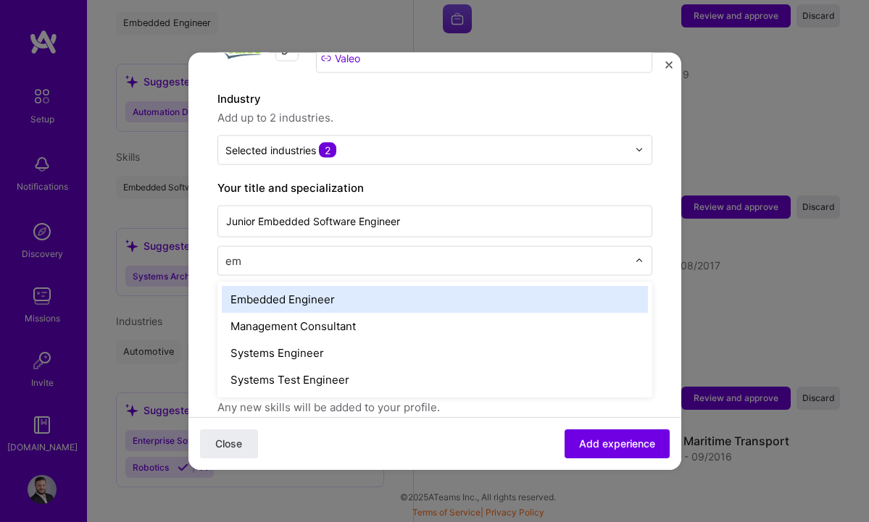
type input "emb"
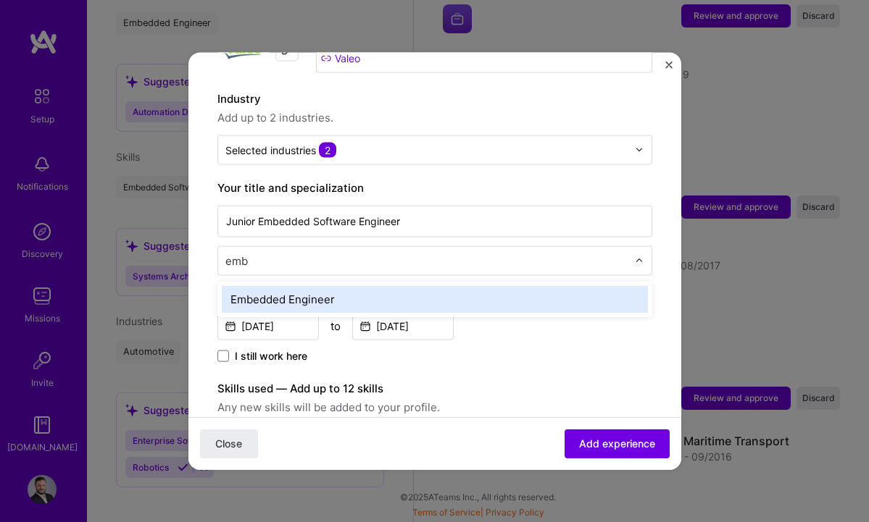
click at [424, 289] on div "Embedded Engineer" at bounding box center [435, 298] width 426 height 27
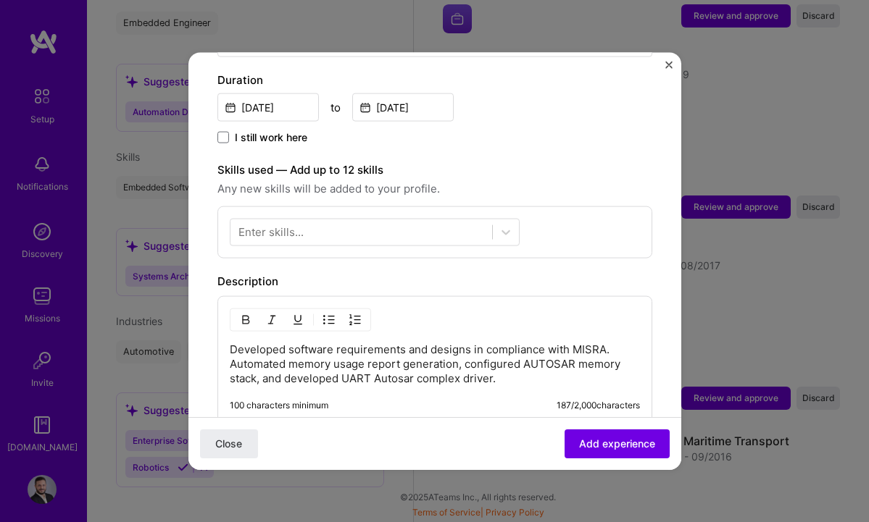
scroll to position [407, 0]
click at [411, 222] on div at bounding box center [361, 233] width 262 height 24
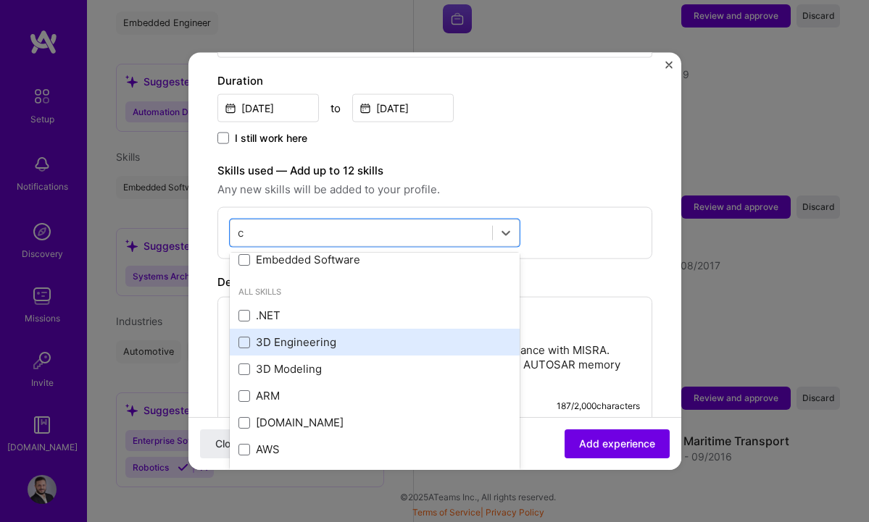
scroll to position [1, 0]
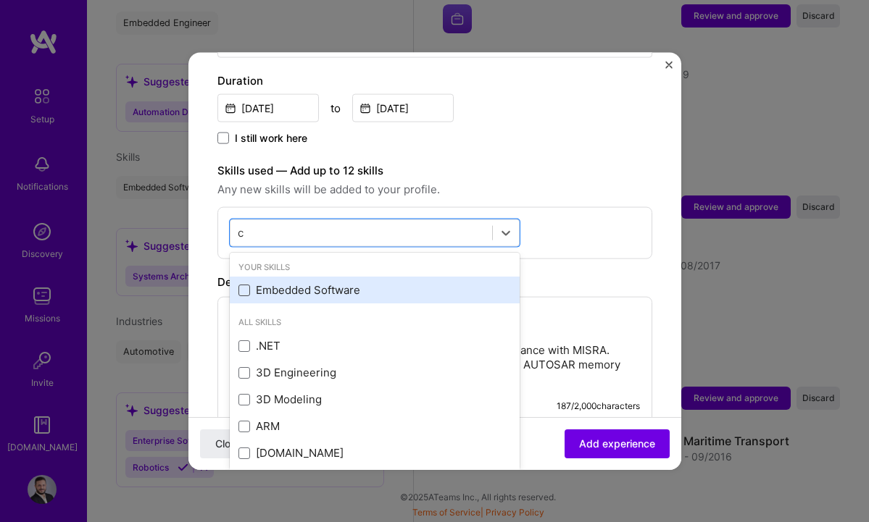
click at [246, 284] on span at bounding box center [244, 290] width 12 height 12
click at [0, 0] on input "checkbox" at bounding box center [0, 0] width 0 height 0
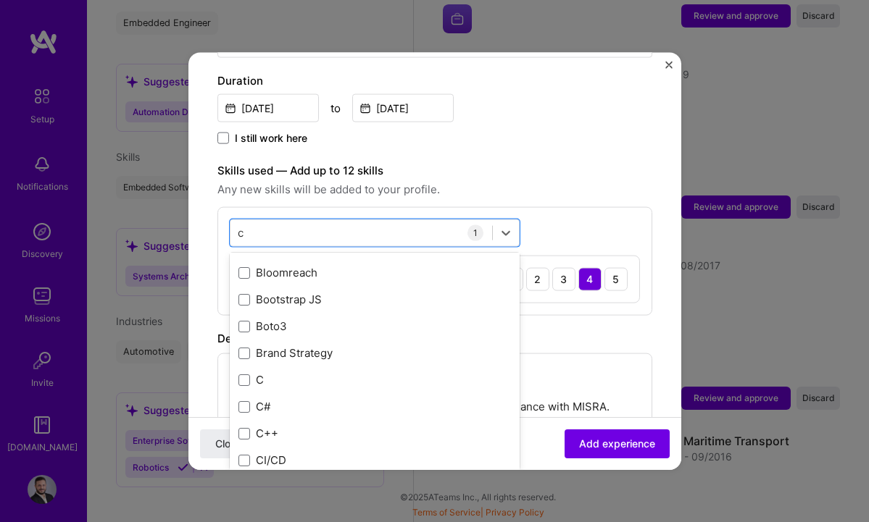
scroll to position [1154, 0]
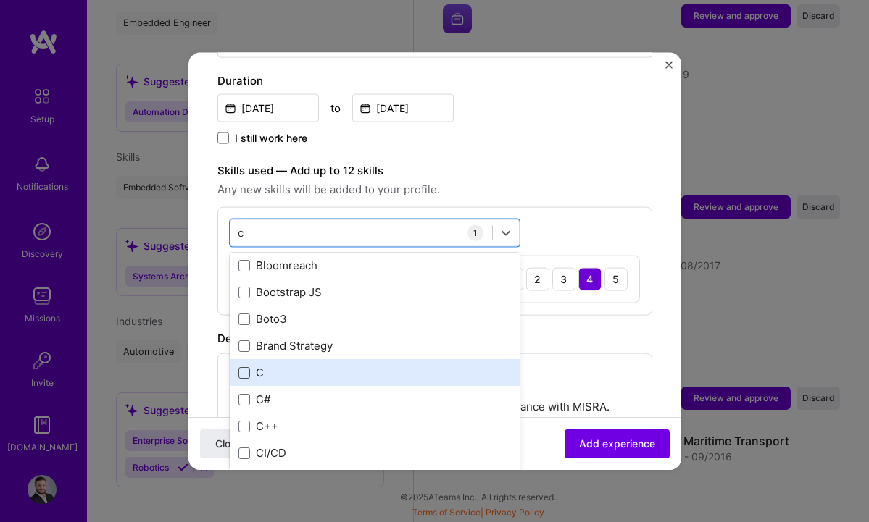
click at [245, 367] on span at bounding box center [244, 373] width 12 height 12
click at [0, 0] on input "checkbox" at bounding box center [0, 0] width 0 height 0
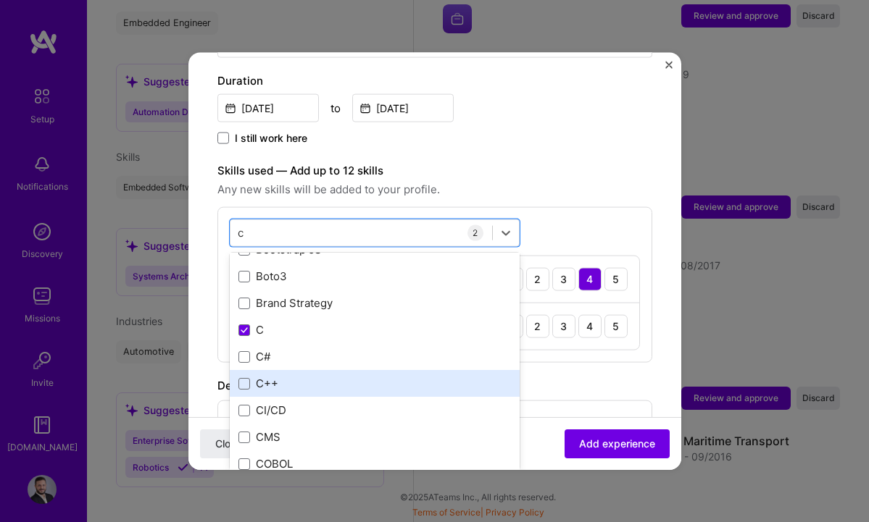
scroll to position [1199, 0]
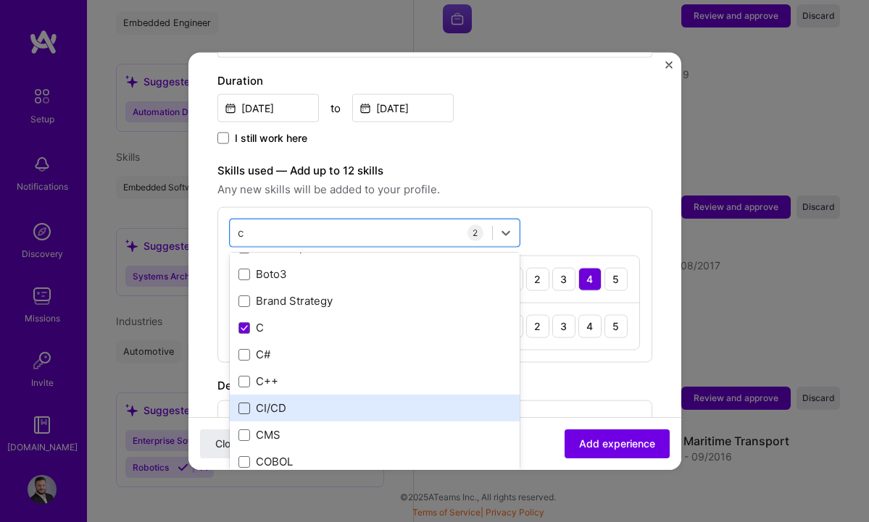
click at [243, 402] on span at bounding box center [244, 408] width 12 height 12
click at [0, 0] on input "checkbox" at bounding box center [0, 0] width 0 height 0
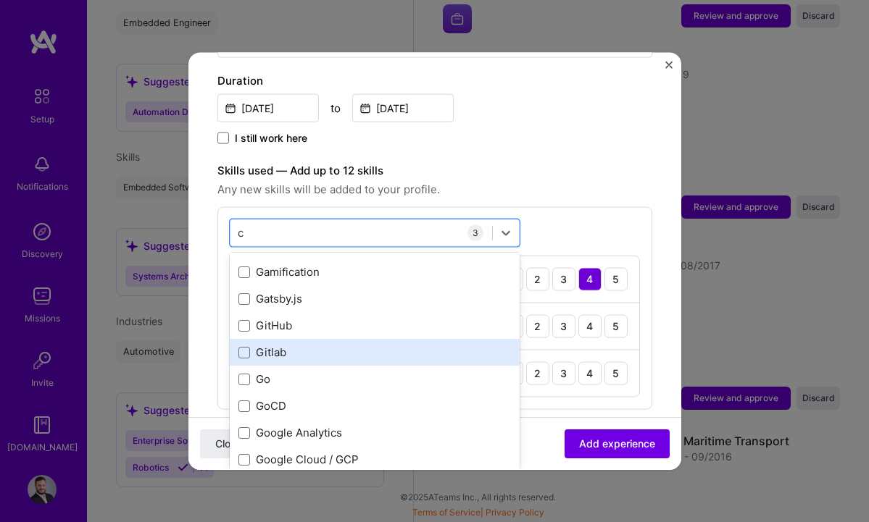
scroll to position [3186, 0]
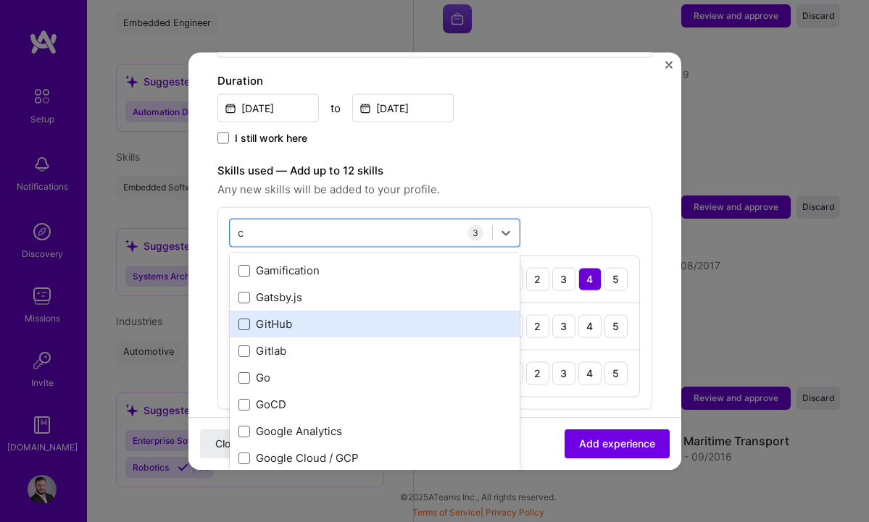
click at [244, 318] on span at bounding box center [244, 324] width 12 height 12
click at [0, 0] on input "checkbox" at bounding box center [0, 0] width 0 height 0
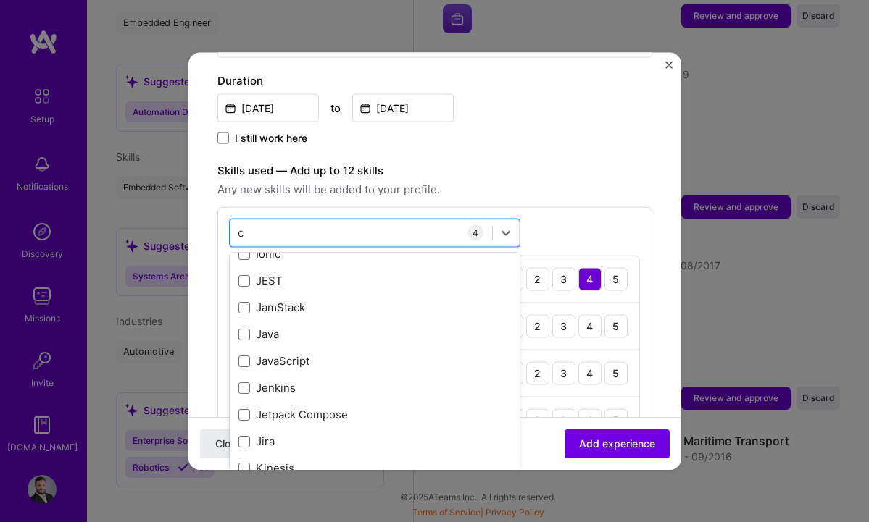
scroll to position [3794, 0]
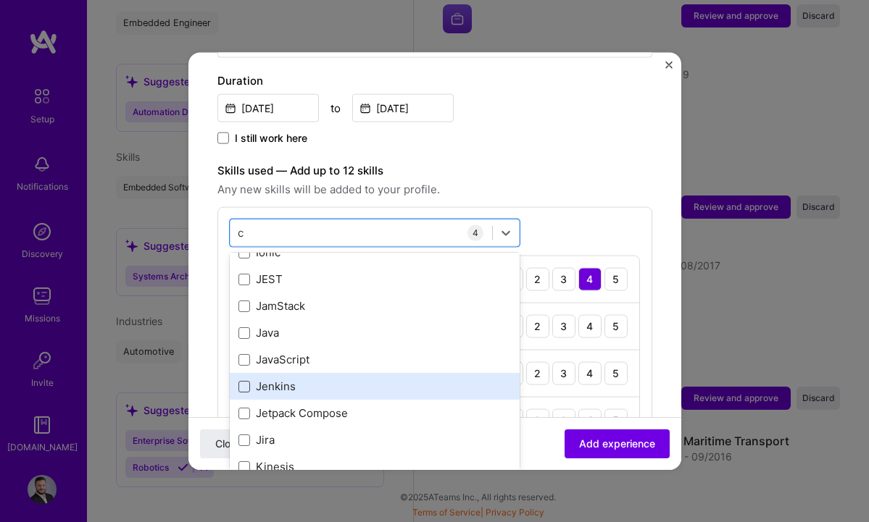
click at [246, 380] on span at bounding box center [244, 386] width 12 height 12
click at [0, 0] on input "checkbox" at bounding box center [0, 0] width 0 height 0
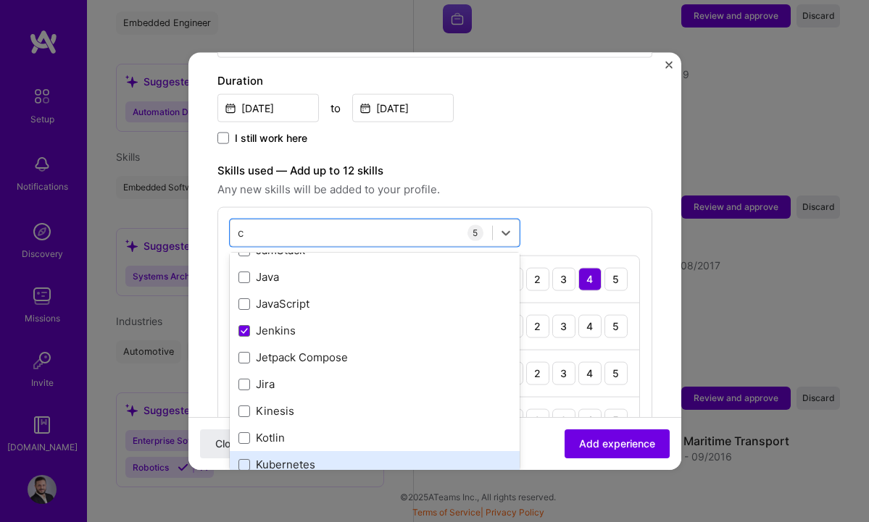
scroll to position [3844, 0]
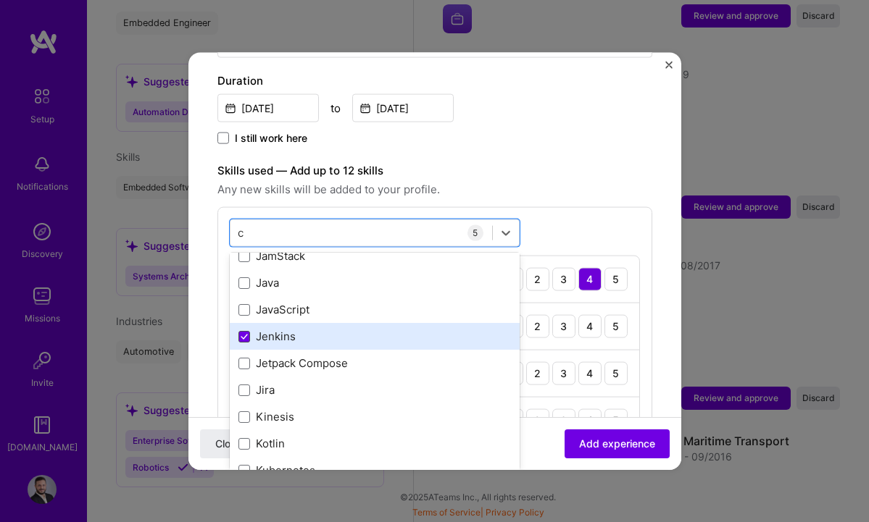
click at [245, 333] on icon at bounding box center [244, 336] width 7 height 6
click at [0, 0] on input "checkbox" at bounding box center [0, 0] width 0 height 0
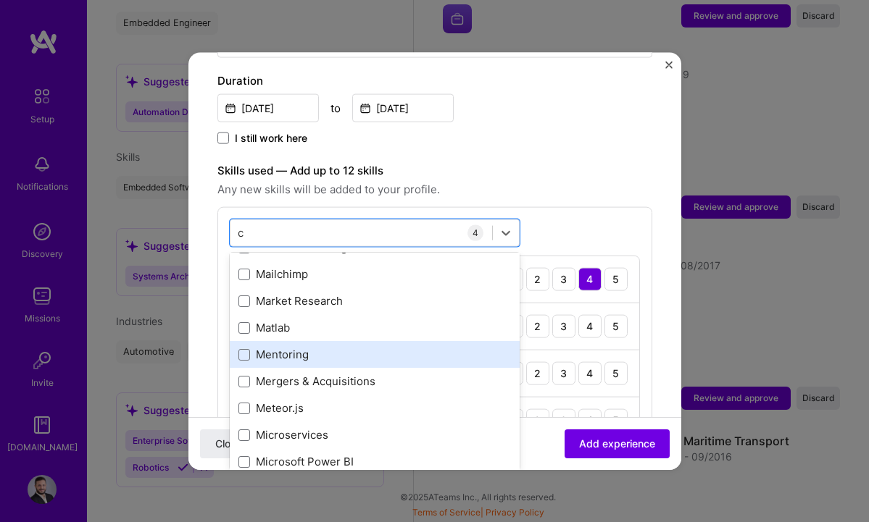
scroll to position [4389, 0]
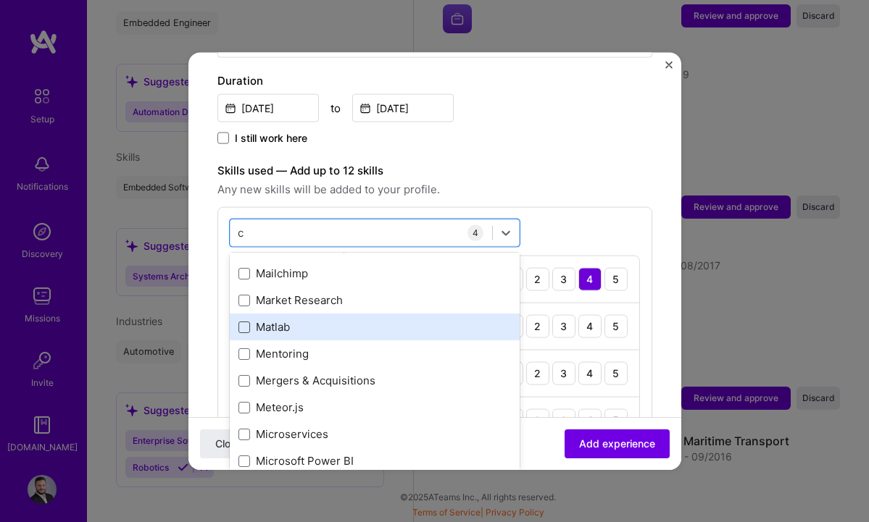
click at [247, 321] on span at bounding box center [244, 327] width 12 height 12
click at [0, 0] on input "checkbox" at bounding box center [0, 0] width 0 height 0
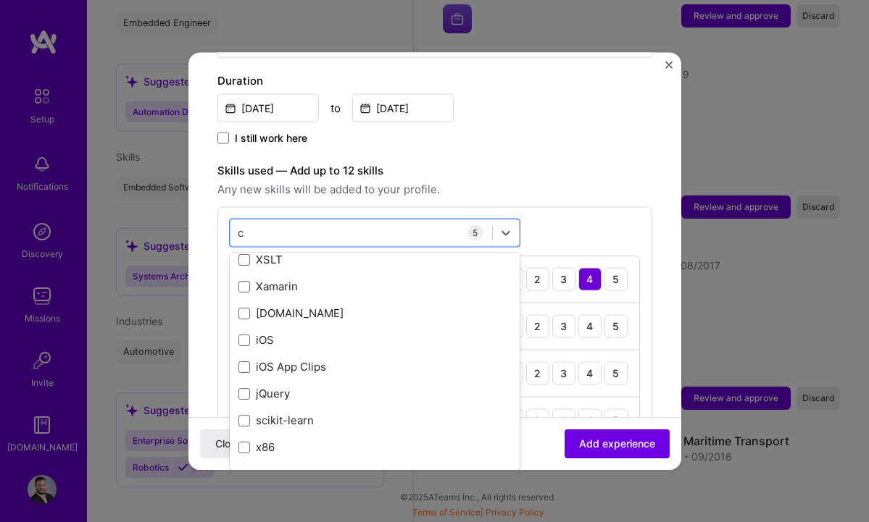
scroll to position [8182, 0]
type input "c"
click at [548, 138] on div "Adding suggested job This job is suggested based on your LinkedIn, resume or [D…" at bounding box center [434, 287] width 435 height 1226
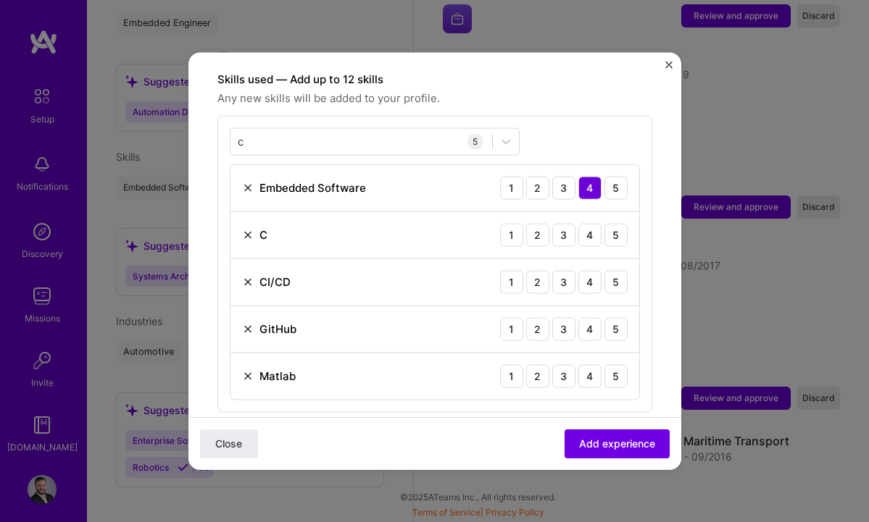
scroll to position [500, 0]
click at [608, 223] on div "5" at bounding box center [615, 233] width 23 height 23
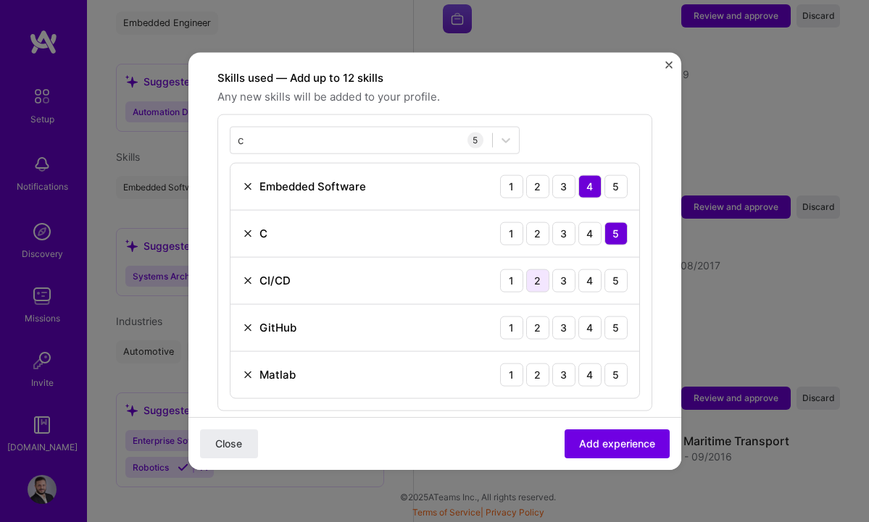
click at [526, 269] on div "2" at bounding box center [537, 280] width 23 height 23
click at [552, 316] on div "3" at bounding box center [563, 327] width 23 height 23
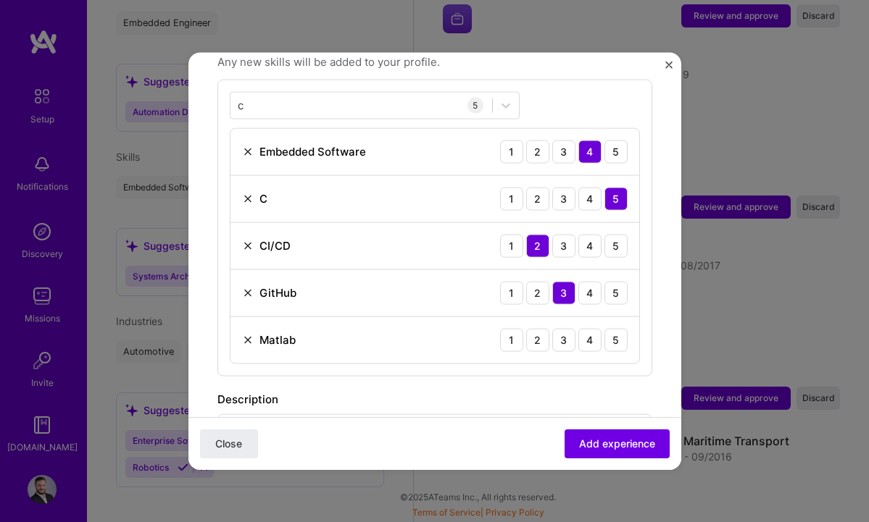
scroll to position [539, 0]
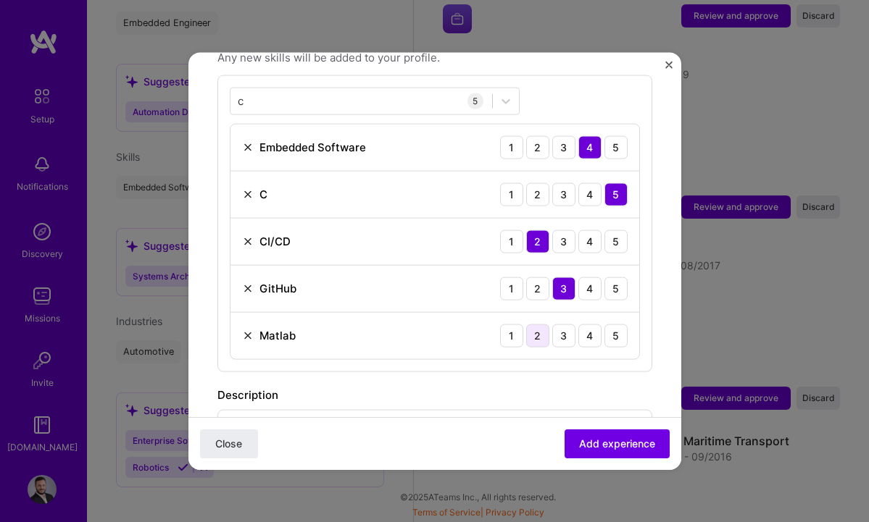
click at [529, 324] on div "2" at bounding box center [537, 335] width 23 height 23
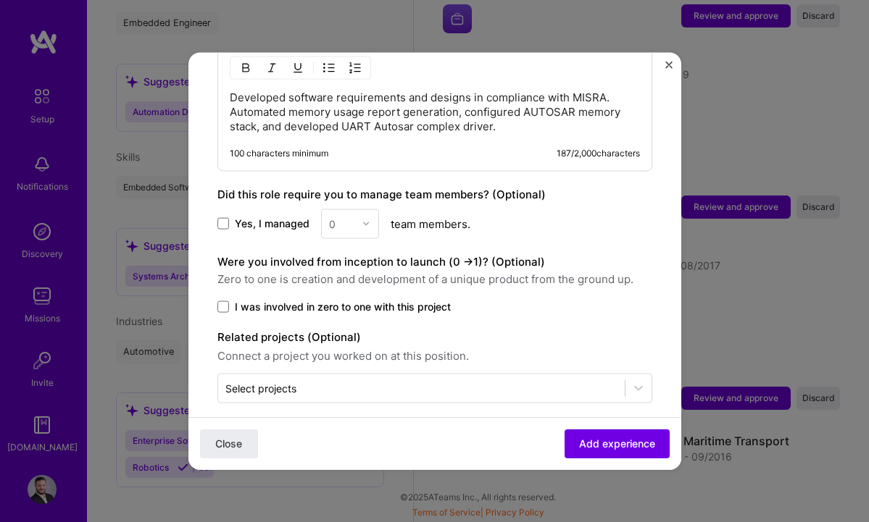
scroll to position [904, 0]
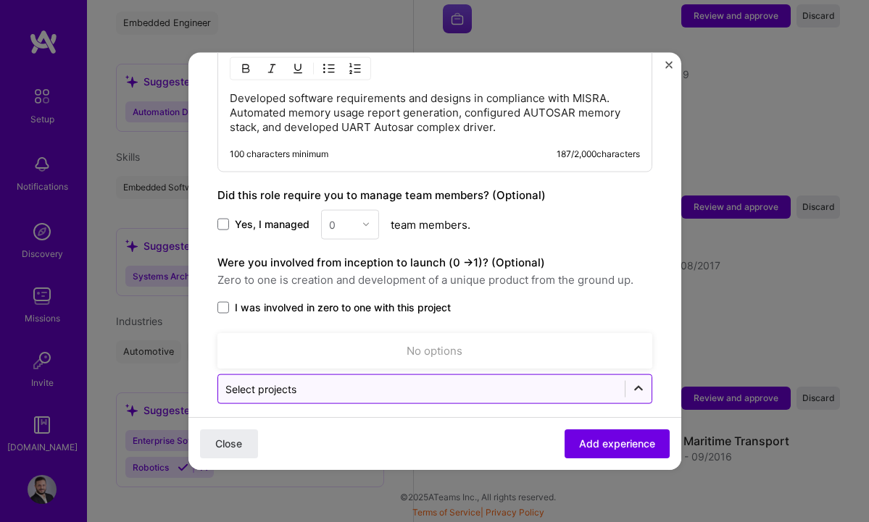
click at [631, 382] on icon at bounding box center [638, 389] width 14 height 14
click at [375, 381] on input "text" at bounding box center [421, 388] width 392 height 15
type input "l"
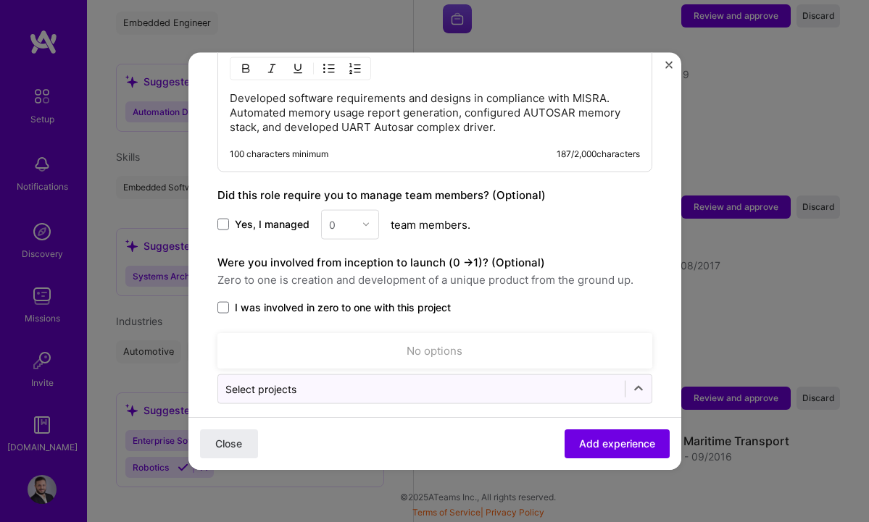
click at [632, 300] on label "I was involved in zero to one with this project" at bounding box center [434, 307] width 435 height 14
click at [0, 0] on input "I was involved in zero to one with this project" at bounding box center [0, 0] width 0 height 0
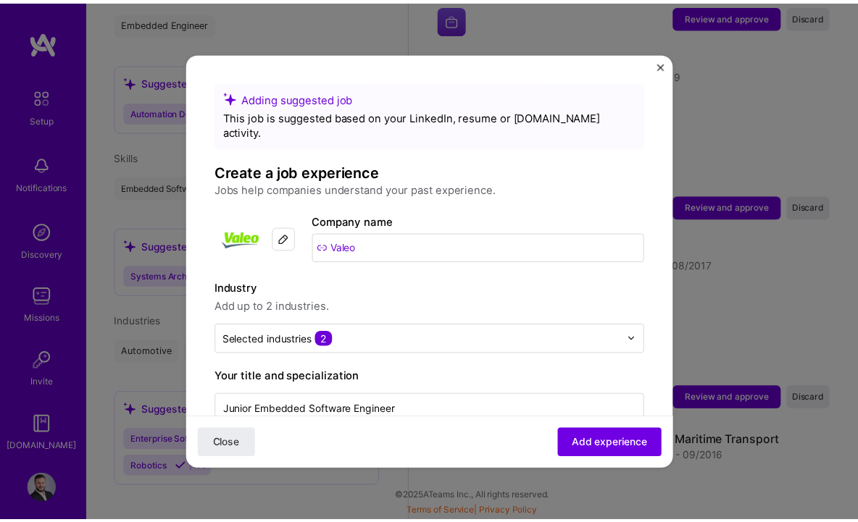
scroll to position [0, 0]
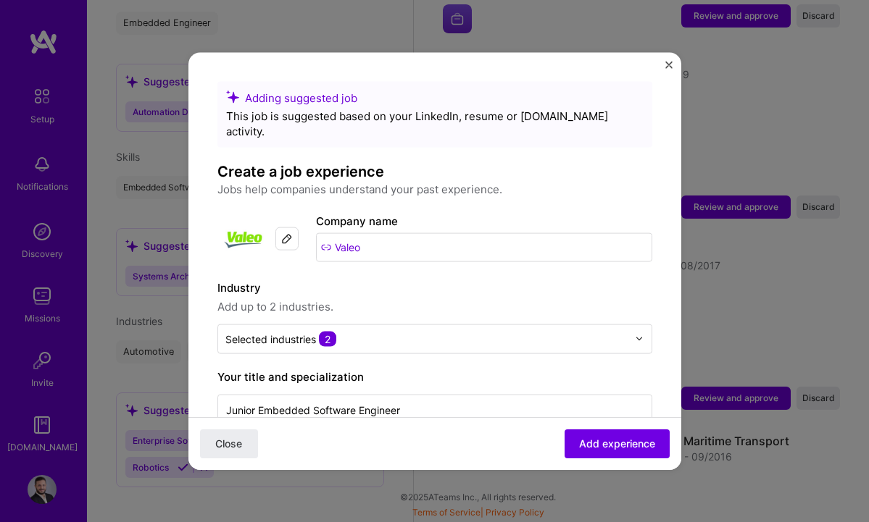
click at [743, 304] on div "Adding suggested job This job is suggested based on your LinkedIn, resume or [D…" at bounding box center [434, 261] width 869 height 522
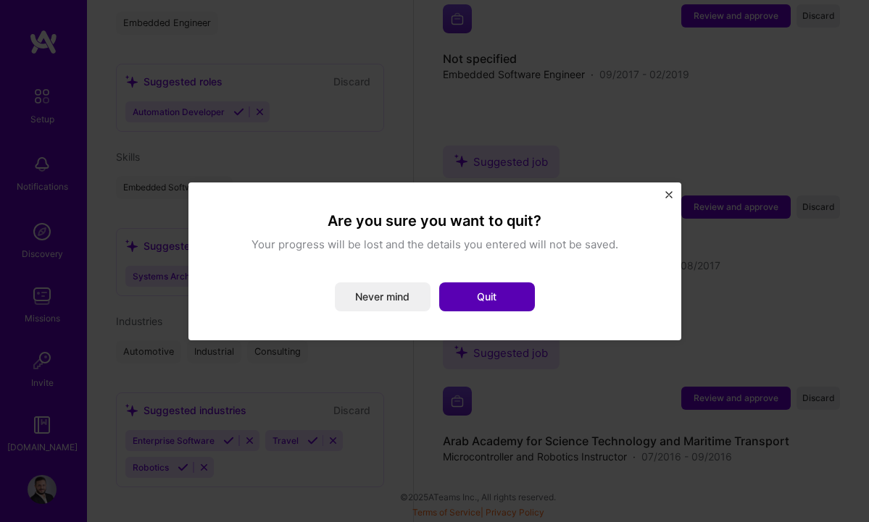
click at [483, 292] on button "Quit" at bounding box center [487, 297] width 96 height 29
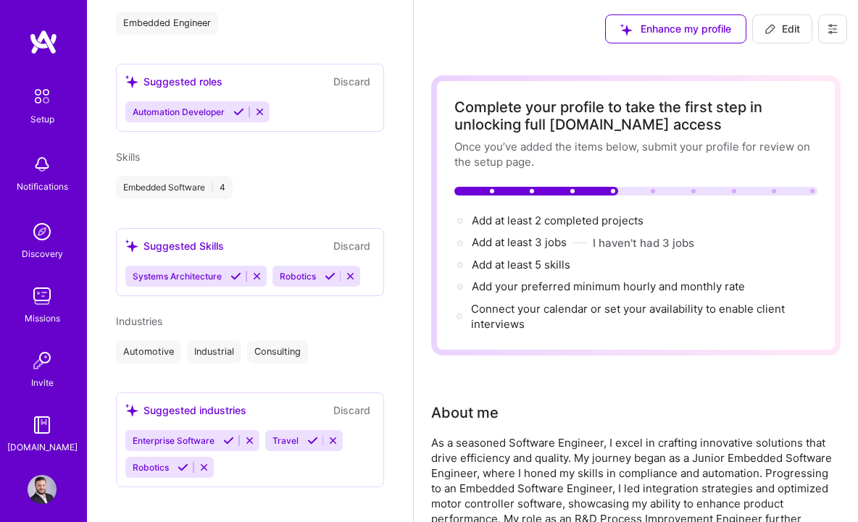
click at [38, 303] on img at bounding box center [42, 296] width 29 height 29
